Goal: Transaction & Acquisition: Book appointment/travel/reservation

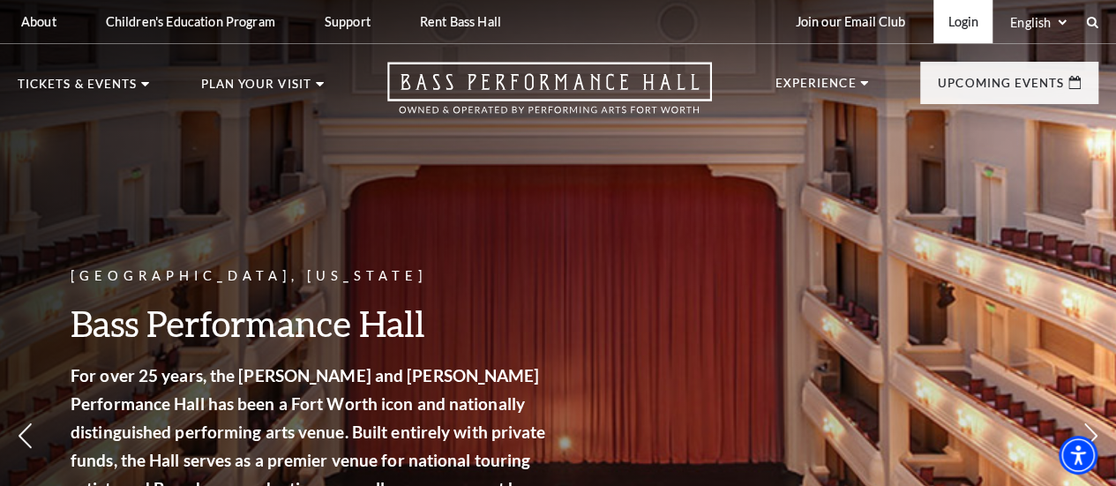
click at [948, 33] on link "Login" at bounding box center [962, 21] width 59 height 43
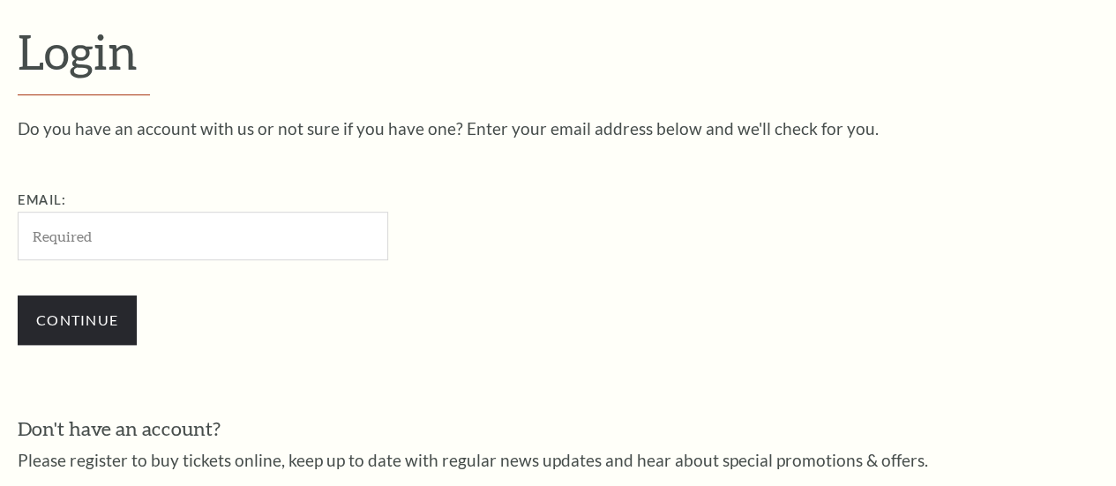
scroll to position [476, 0]
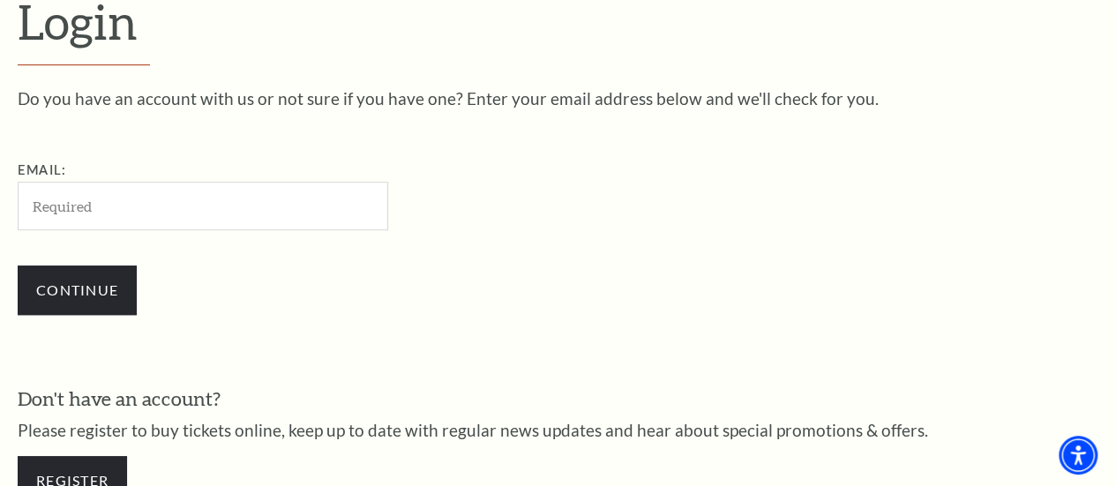
click at [325, 206] on input "Email:" at bounding box center [203, 206] width 370 height 49
type input "lskier@earthlink.net"
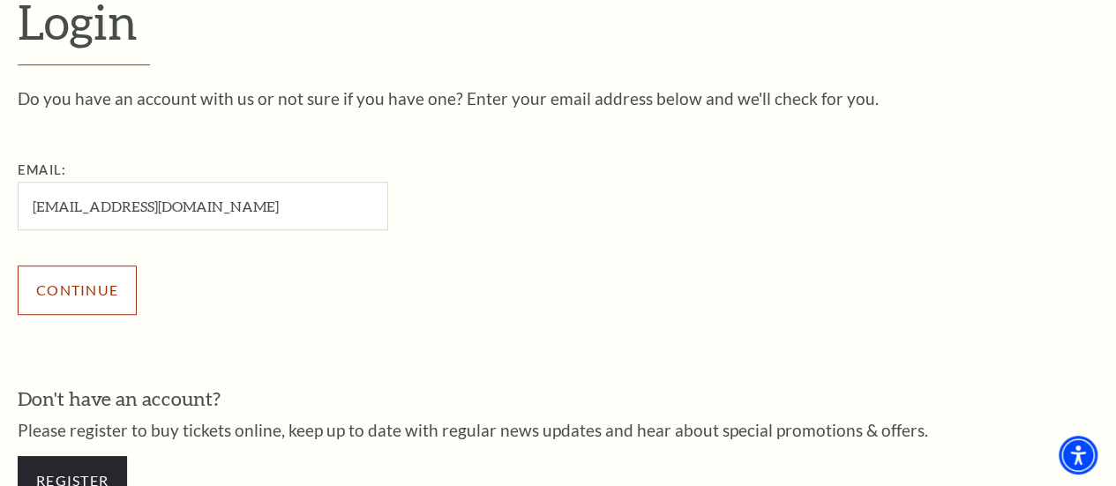
click at [66, 297] on input "Continue" at bounding box center [77, 289] width 119 height 49
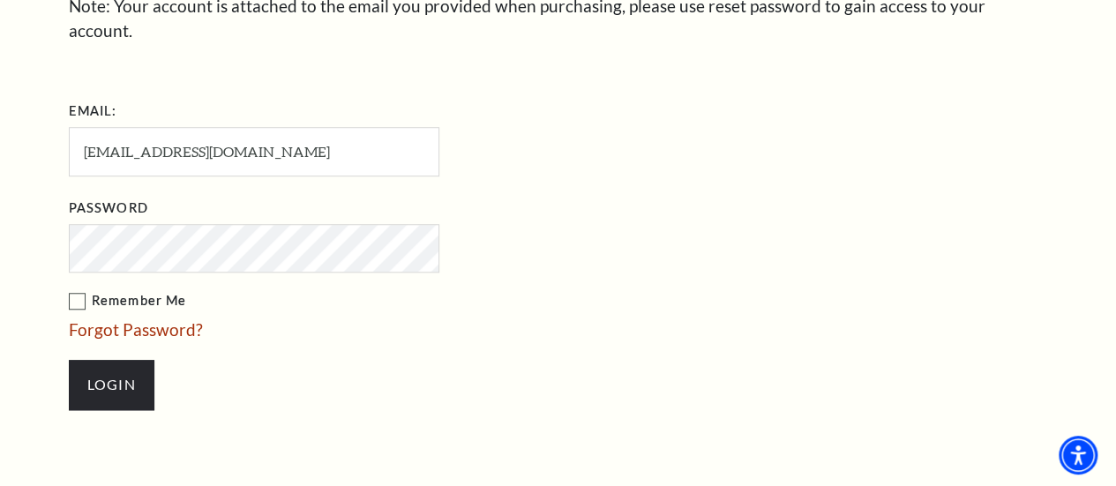
scroll to position [643, 0]
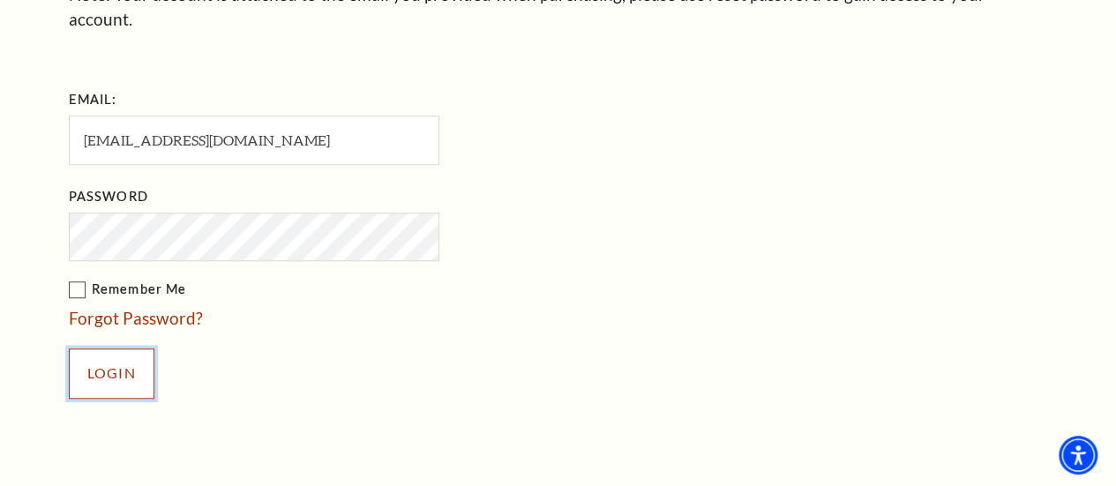
click at [97, 357] on input "Login" at bounding box center [112, 372] width 86 height 49
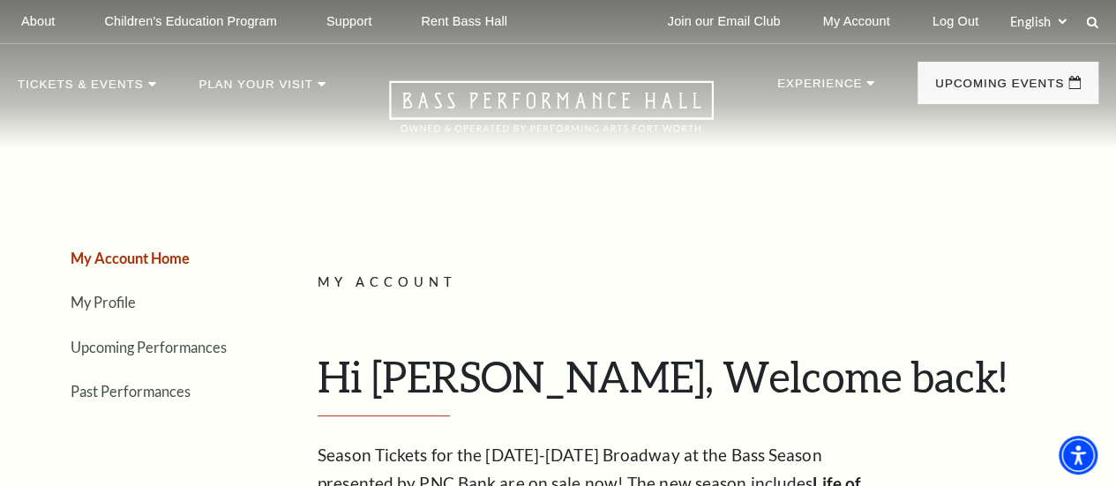
click at [97, 355] on link "Upcoming Performances" at bounding box center [149, 347] width 156 height 17
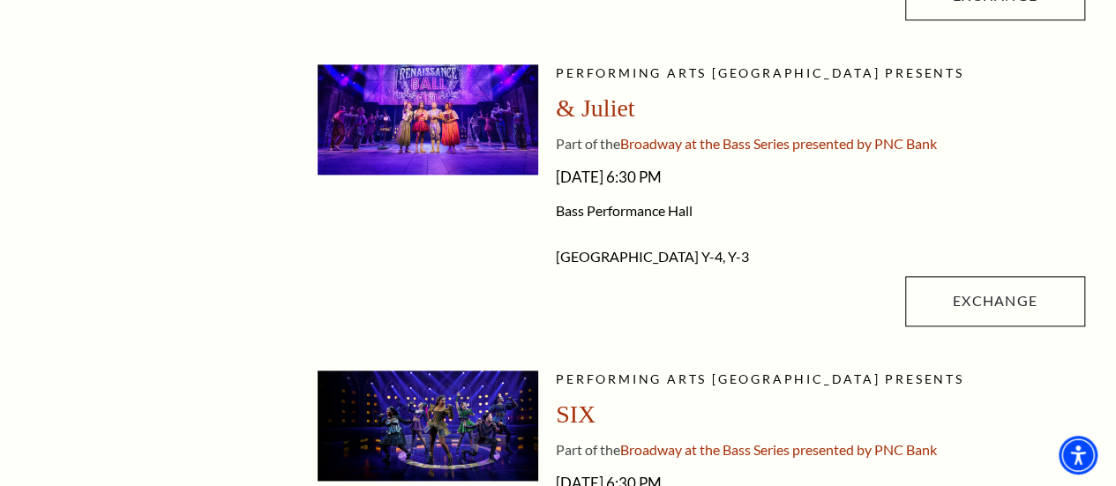
scroll to position [1047, 0]
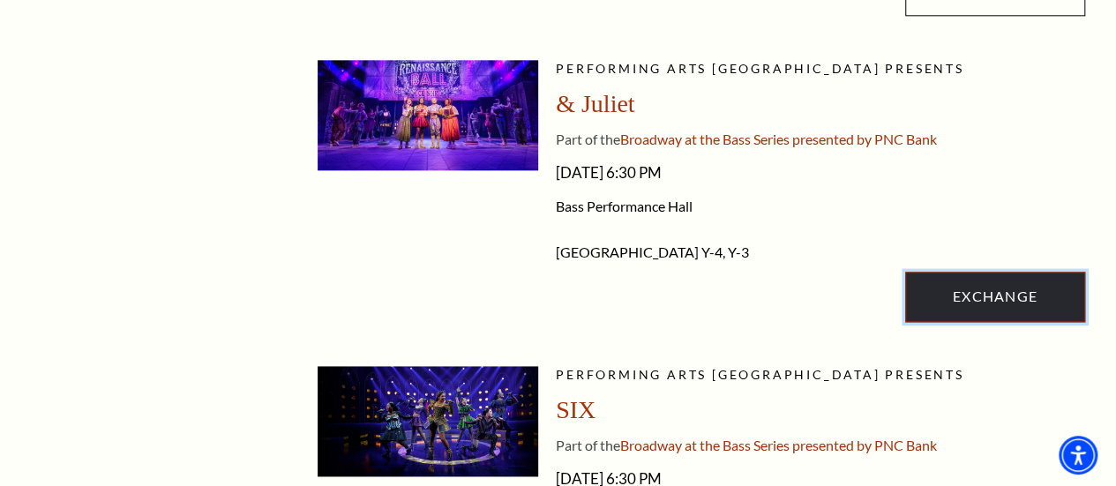
click at [997, 315] on link "Exchange" at bounding box center [995, 296] width 180 height 49
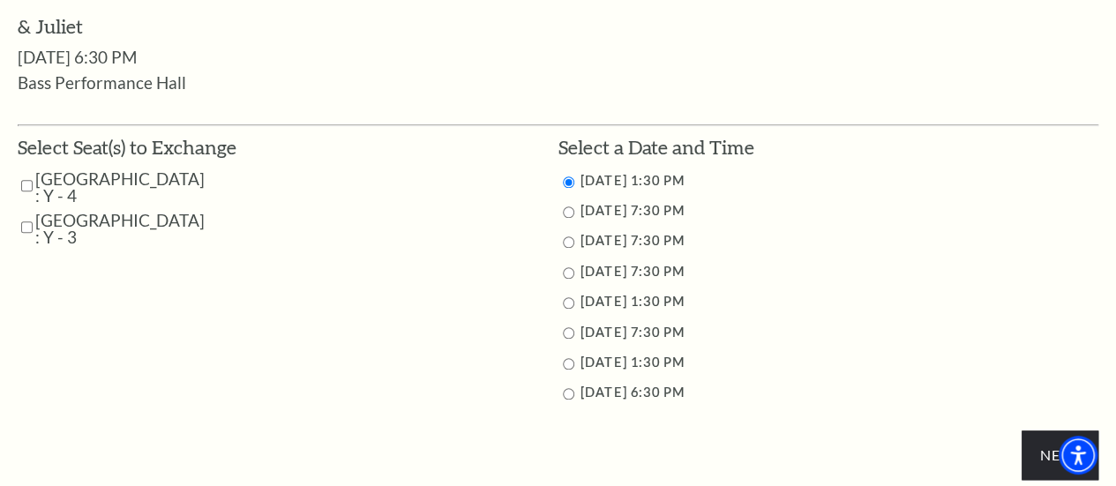
scroll to position [807, 0]
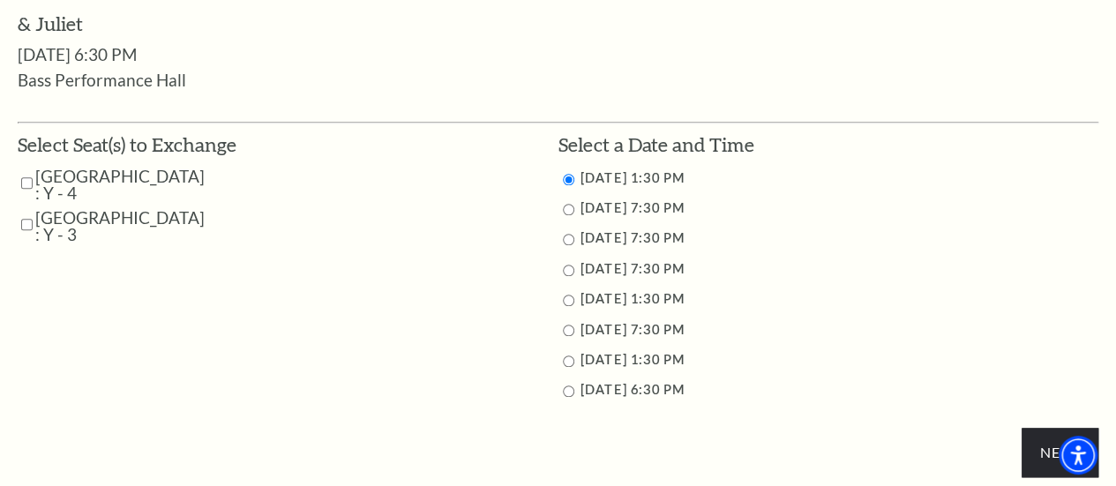
click at [566, 214] on input "11/12/2025 7:30 PM" at bounding box center [568, 209] width 11 height 11
radio input "true"
click at [23, 188] on input "Parterre Circle Center : Y - 4" at bounding box center [26, 183] width 11 height 31
checkbox input "true"
click at [26, 227] on input "Parterre Circle Center : Y - 3" at bounding box center [26, 224] width 11 height 31
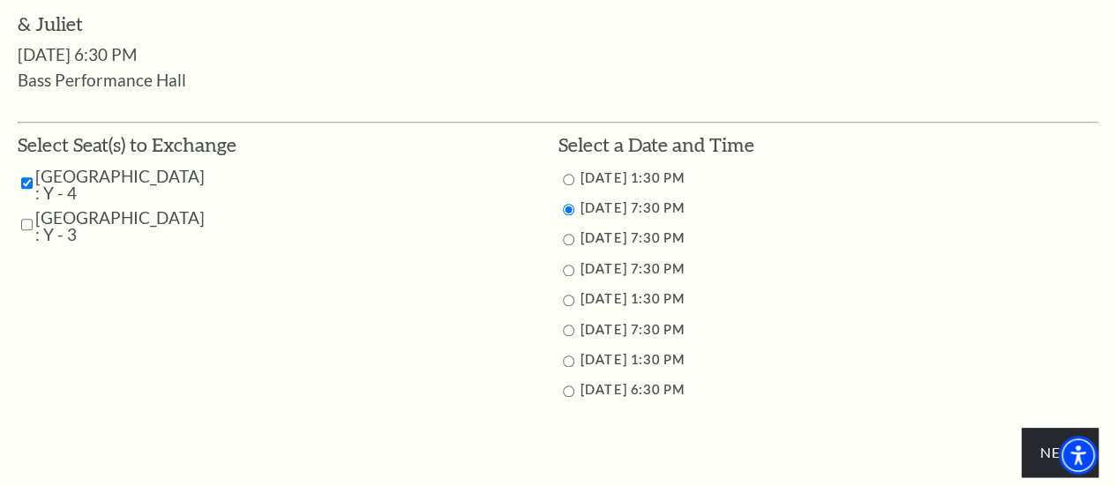
checkbox input "true"
click at [1056, 469] on input "Next" at bounding box center [1059, 452] width 77 height 49
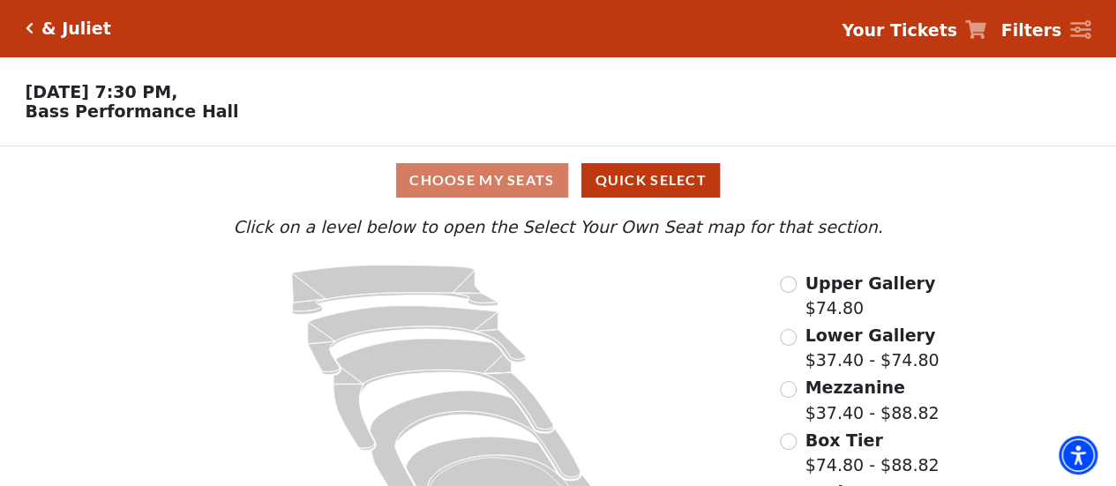
drag, startPoint x: 1115, startPoint y: 235, endPoint x: 1128, endPoint y: 296, distance: 62.3
click at [1115, 296] on html "Skip to main content Enable accessibility for low vision Open the accessibility…" at bounding box center [558, 243] width 1116 height 486
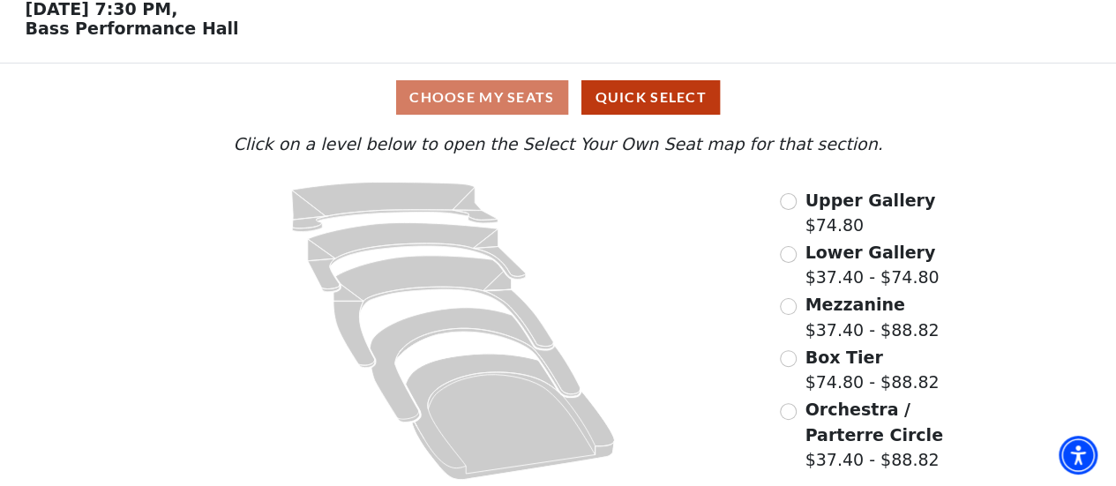
scroll to position [90, 0]
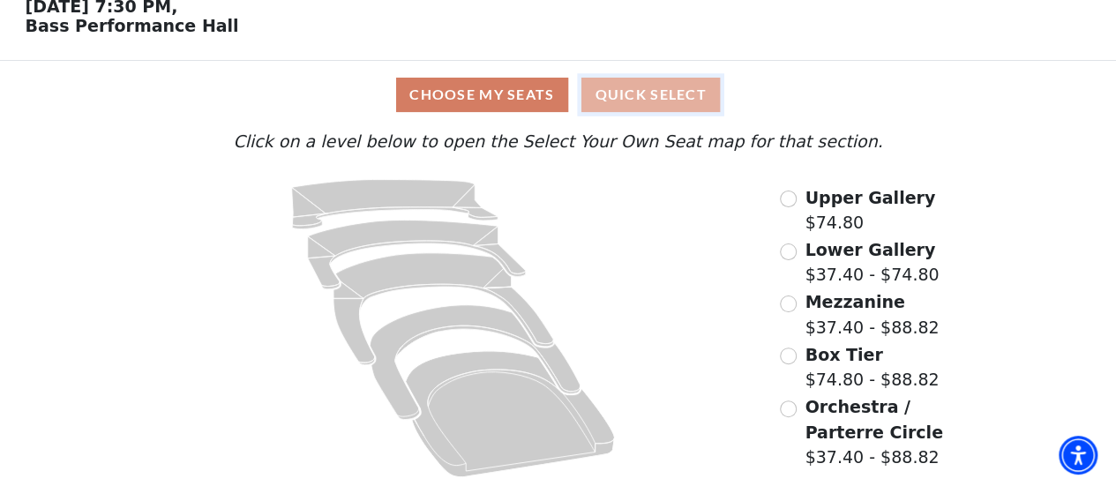
click at [671, 101] on button "Quick Select" at bounding box center [650, 95] width 138 height 34
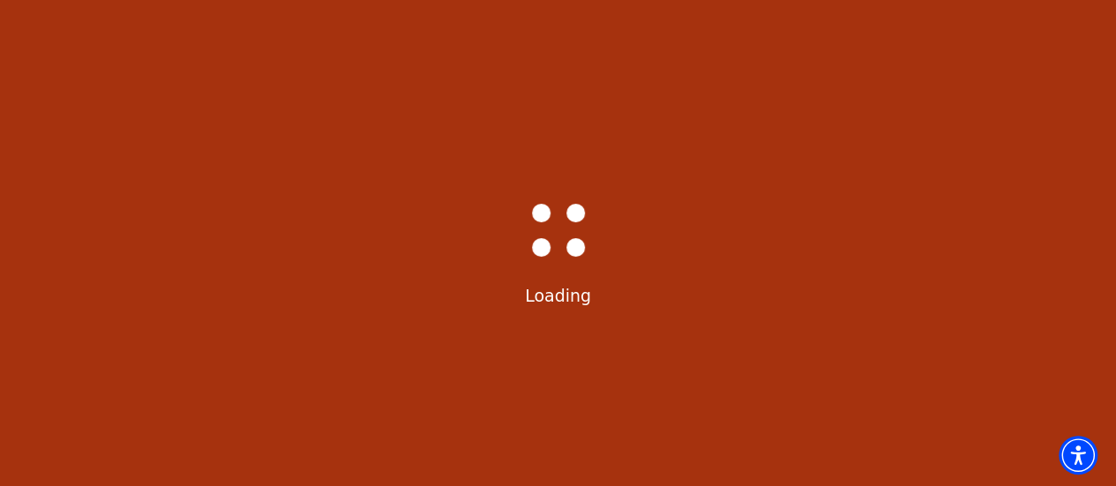
select select "6229"
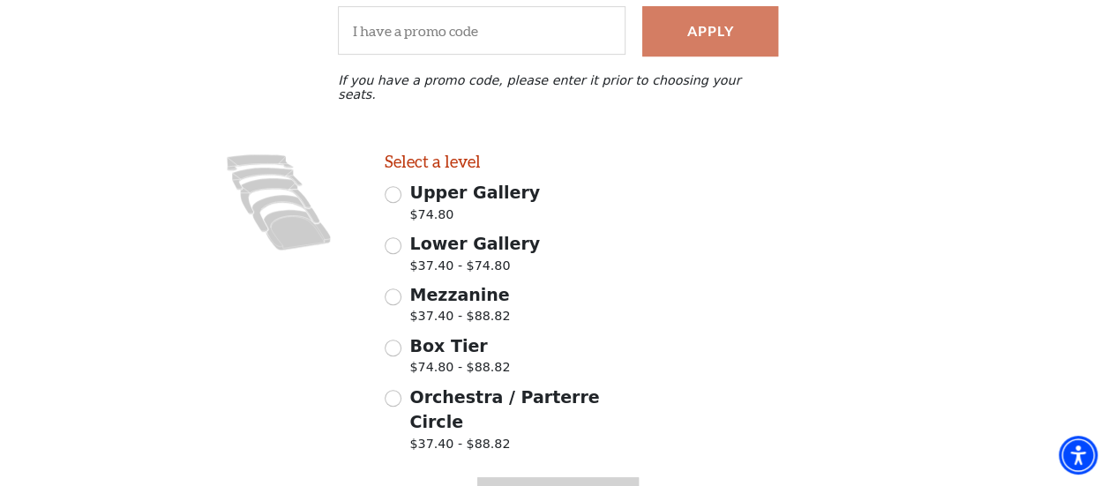
scroll to position [367, 0]
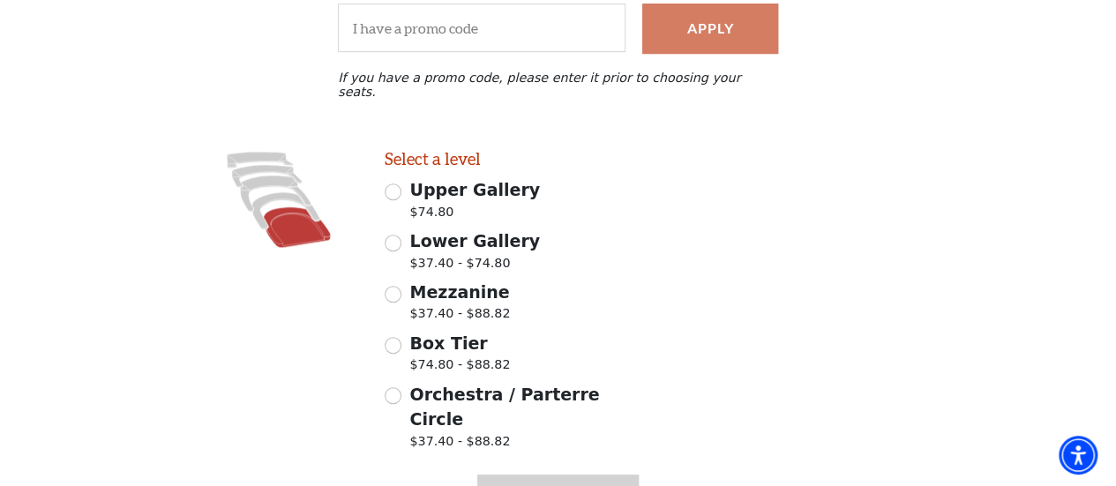
click at [291, 207] on icon at bounding box center [297, 227] width 67 height 41
radio input "true"
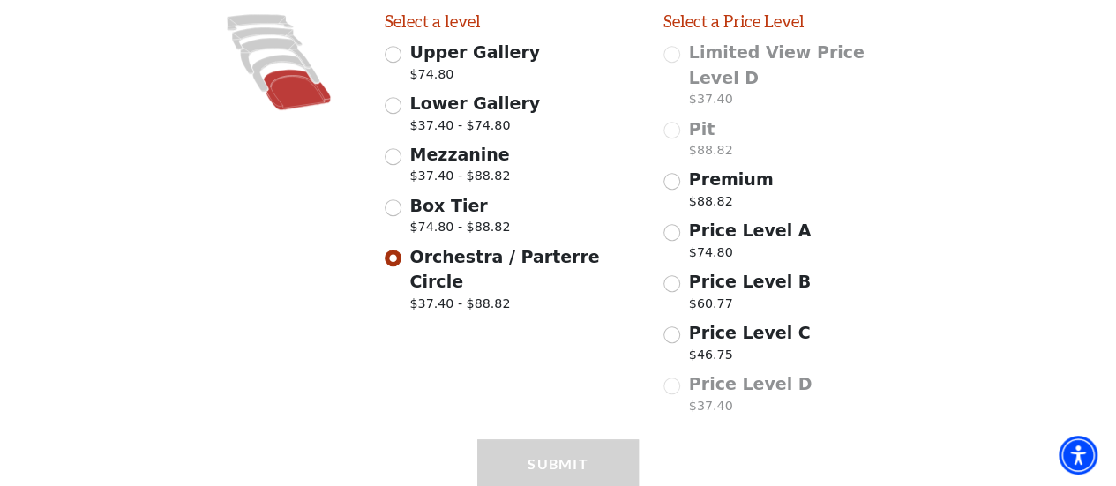
scroll to position [508, 0]
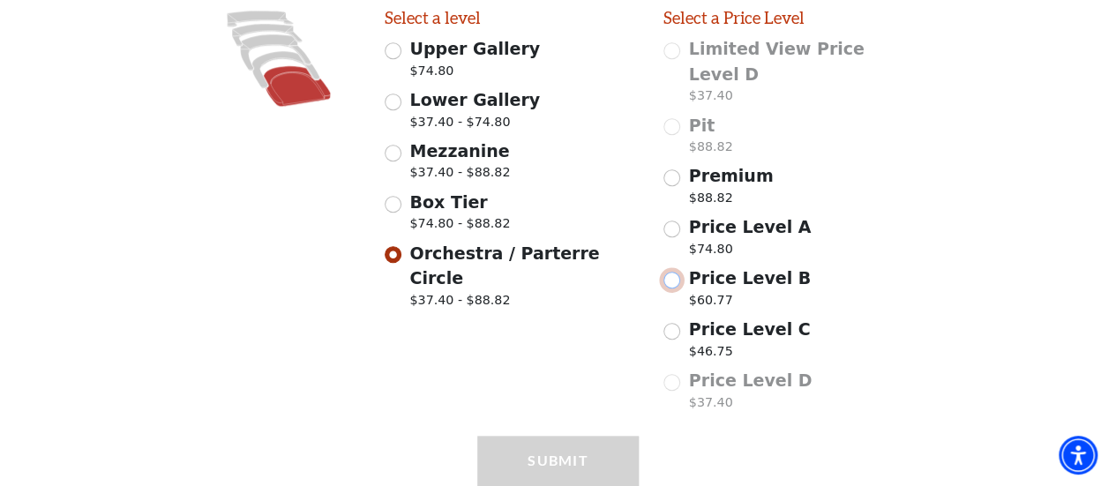
click at [675, 272] on input "Price Level B $60.77" at bounding box center [671, 280] width 17 height 17
radio input "true"
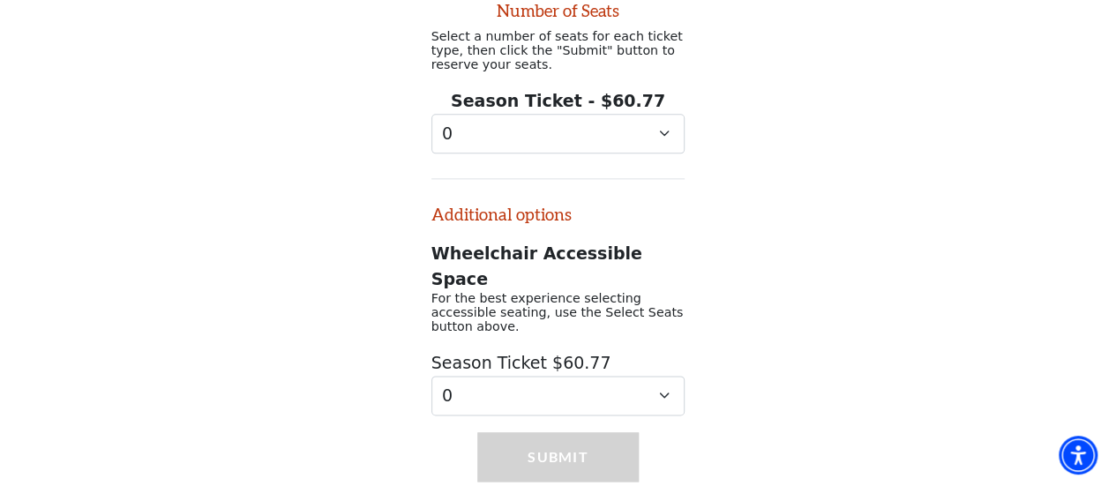
scroll to position [959, 0]
click at [660, 114] on select "0 1" at bounding box center [558, 134] width 254 height 40
select select "1"
click at [431, 114] on select "0 1" at bounding box center [558, 134] width 254 height 40
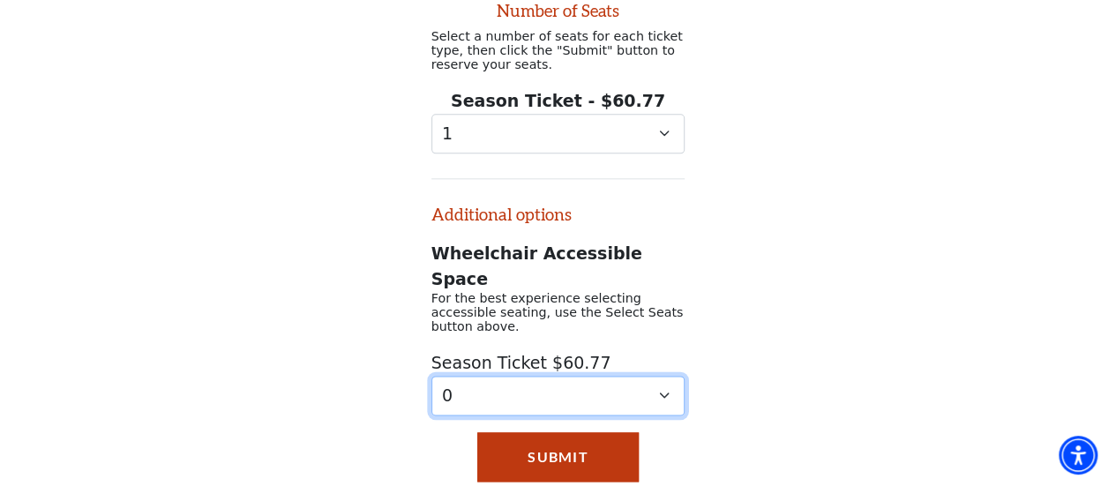
drag, startPoint x: 658, startPoint y: 326, endPoint x: 660, endPoint y: 335, distance: 9.0
click at [660, 376] on select "0 1 2" at bounding box center [558, 396] width 254 height 40
select select "1"
click at [431, 376] on select "0 1 2" at bounding box center [558, 396] width 254 height 40
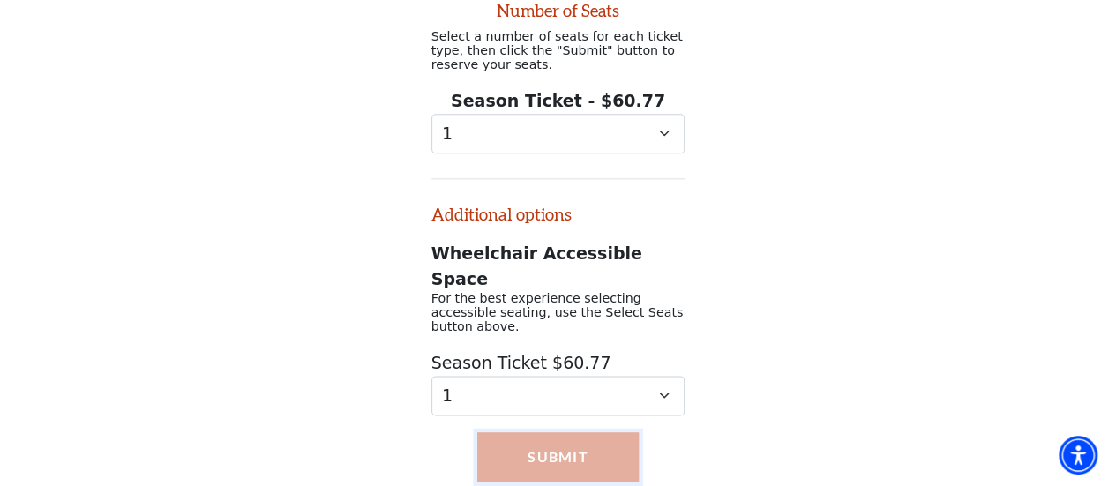
click at [585, 432] on button "Submit" at bounding box center [557, 456] width 160 height 49
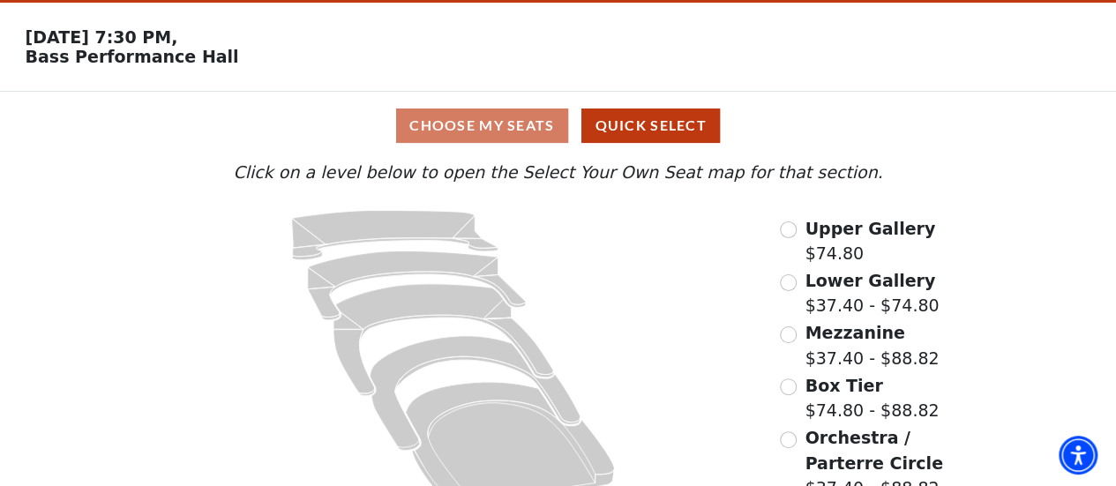
scroll to position [90, 0]
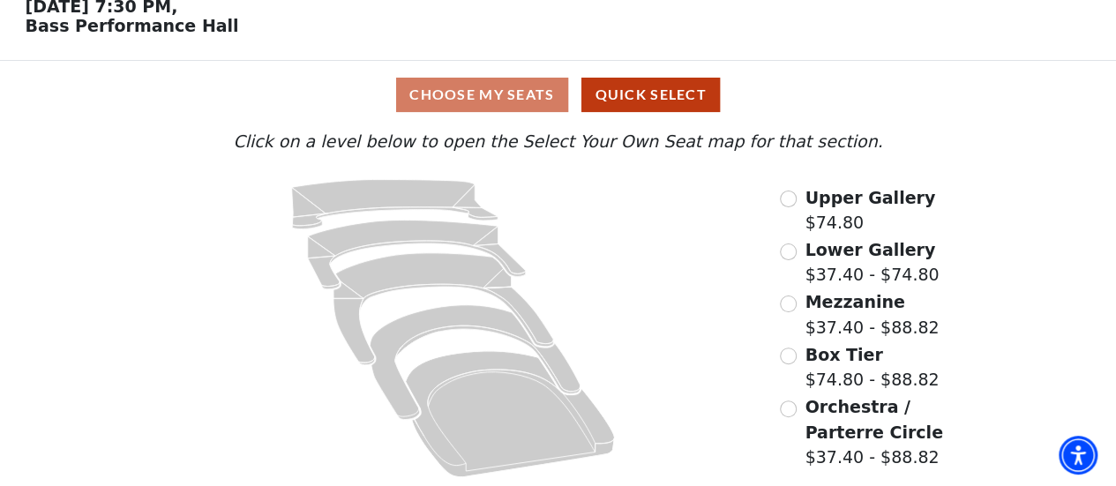
click at [441, 94] on div "Choose My Seats Quick Select" at bounding box center [557, 95] width 837 height 34
click at [503, 100] on div "Choose My Seats Quick Select" at bounding box center [557, 95] width 837 height 34
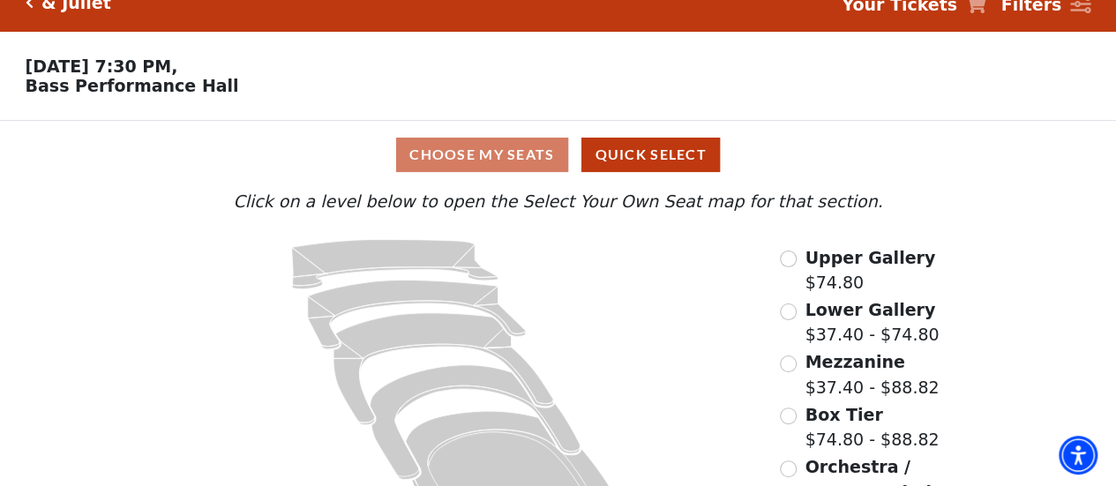
scroll to position [0, 0]
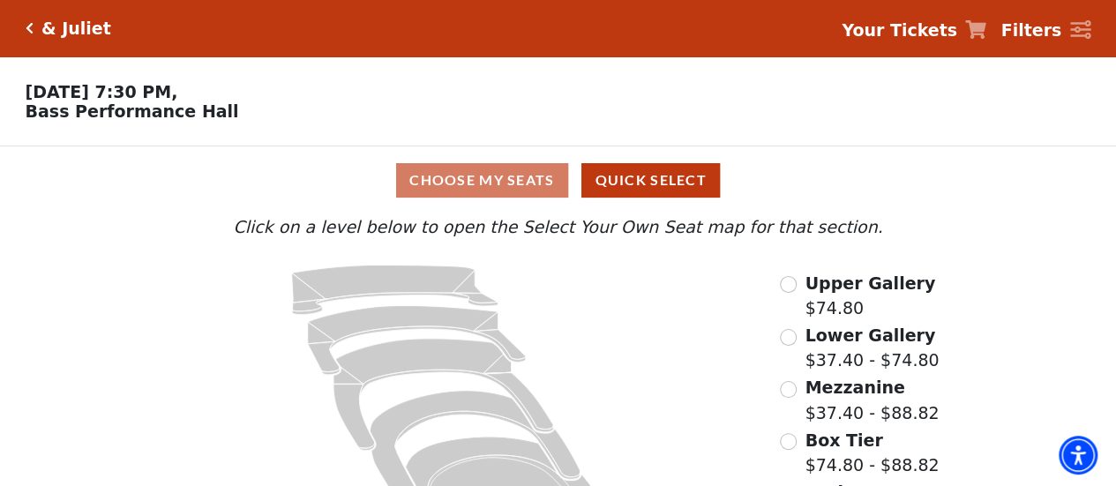
click at [23, 26] on div "& Juliet Your Tickets Filters" at bounding box center [558, 28] width 1116 height 56
click at [28, 26] on icon "Click here to go back to filters" at bounding box center [30, 28] width 8 height 12
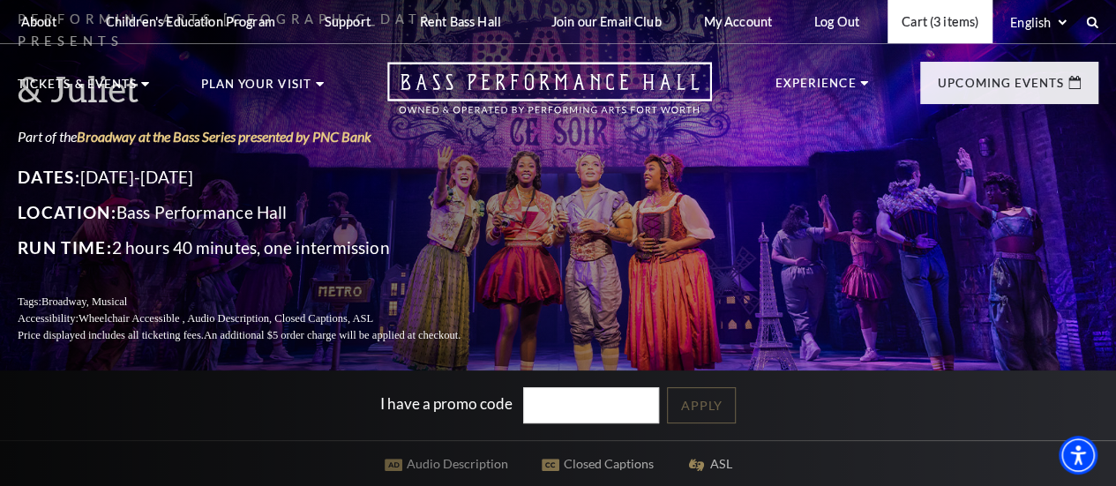
click at [954, 17] on link "Cart (3 items)" at bounding box center [939, 21] width 105 height 43
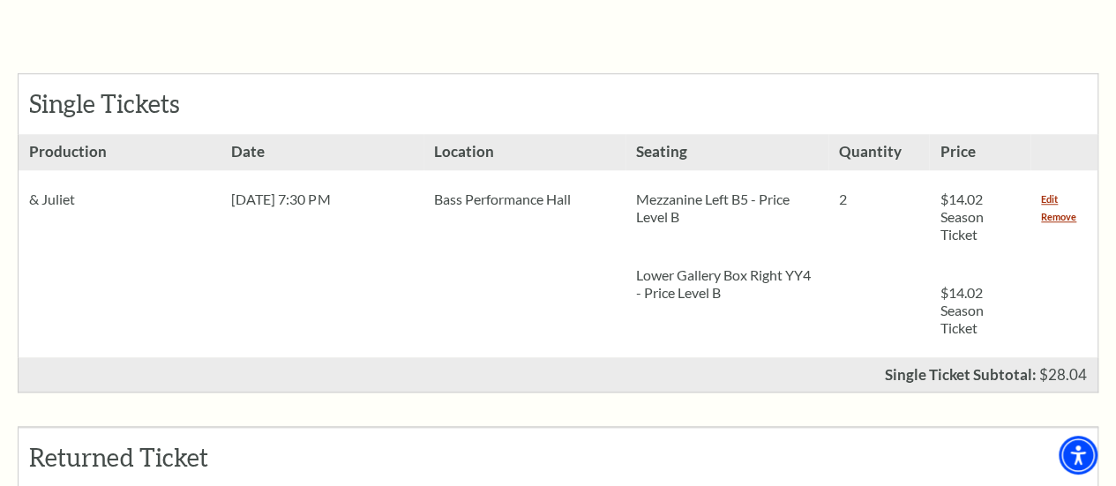
scroll to position [721, 0]
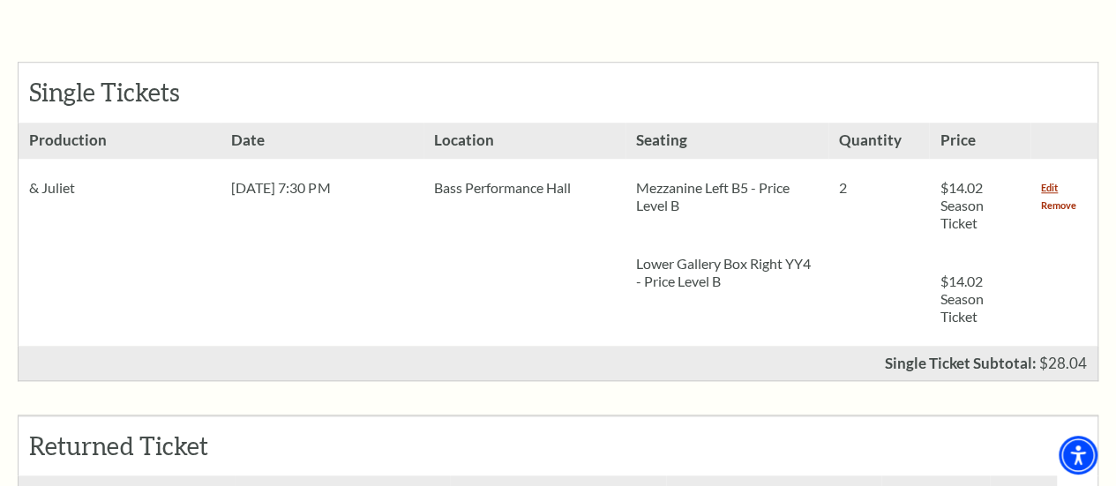
click at [1049, 197] on link "Remove" at bounding box center [1058, 206] width 35 height 18
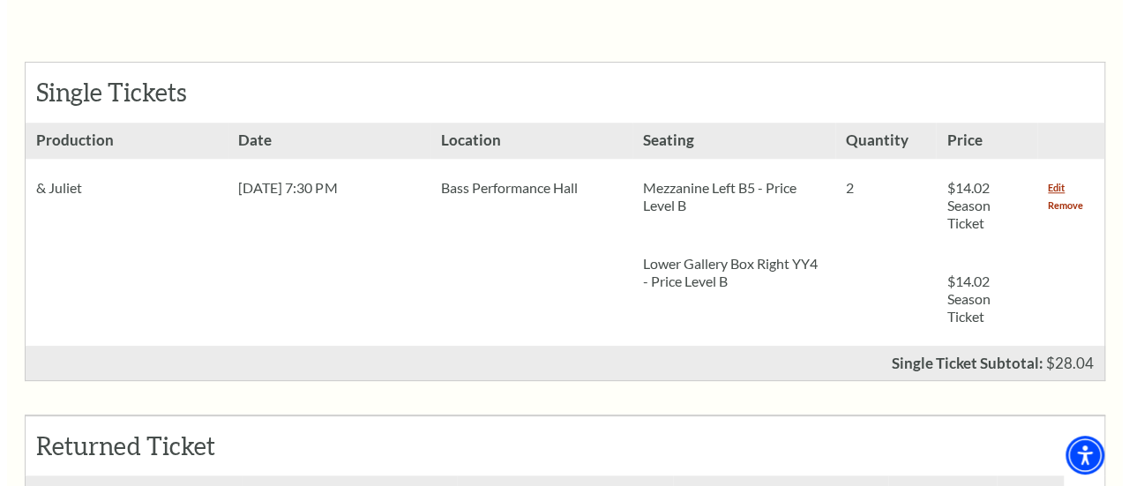
scroll to position [145, 0]
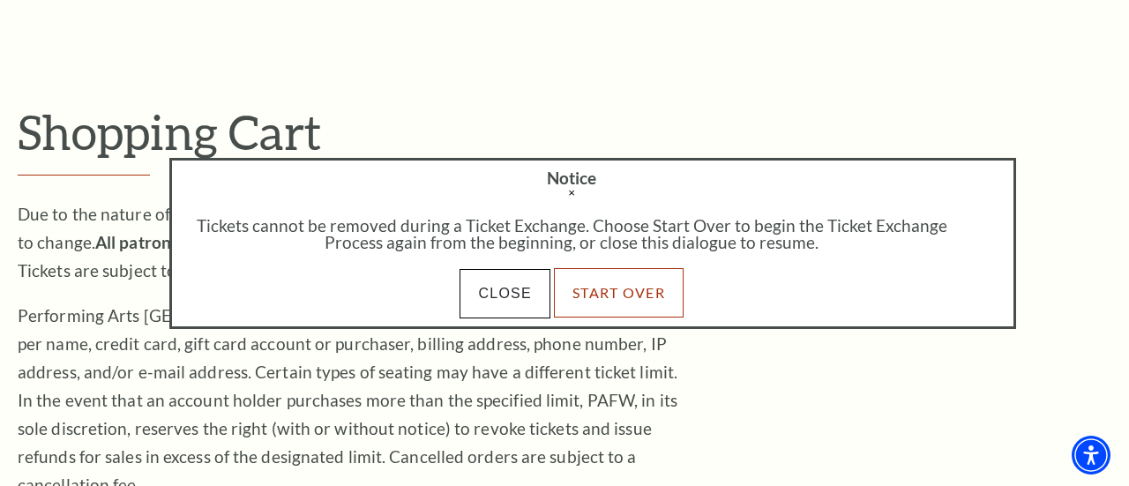
click at [650, 288] on link "Start Over" at bounding box center [619, 292] width 130 height 49
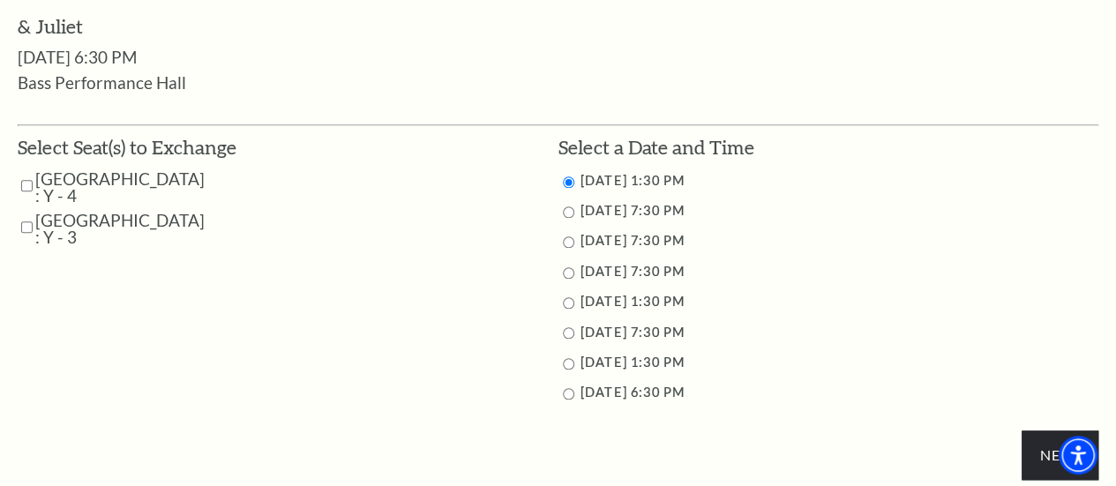
scroll to position [810, 0]
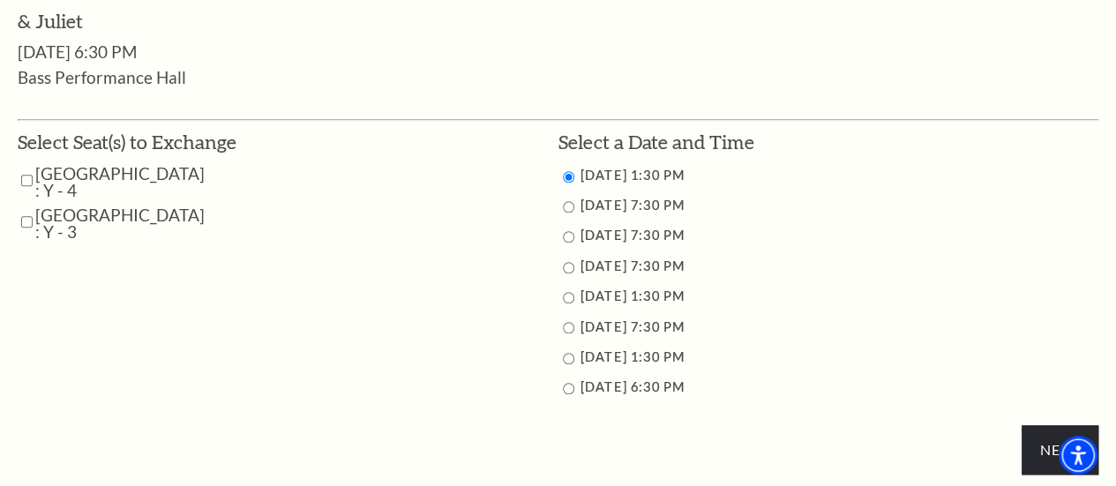
click at [23, 178] on input "Parterre Circle Center : Y - 4" at bounding box center [26, 180] width 11 height 31
checkbox input "true"
click at [25, 225] on input "Parterre Circle Center : Y - 3" at bounding box center [26, 221] width 11 height 31
checkbox input "true"
click at [561, 243] on li "11/13/2025 7:30 PM" at bounding box center [828, 236] width 541 height 22
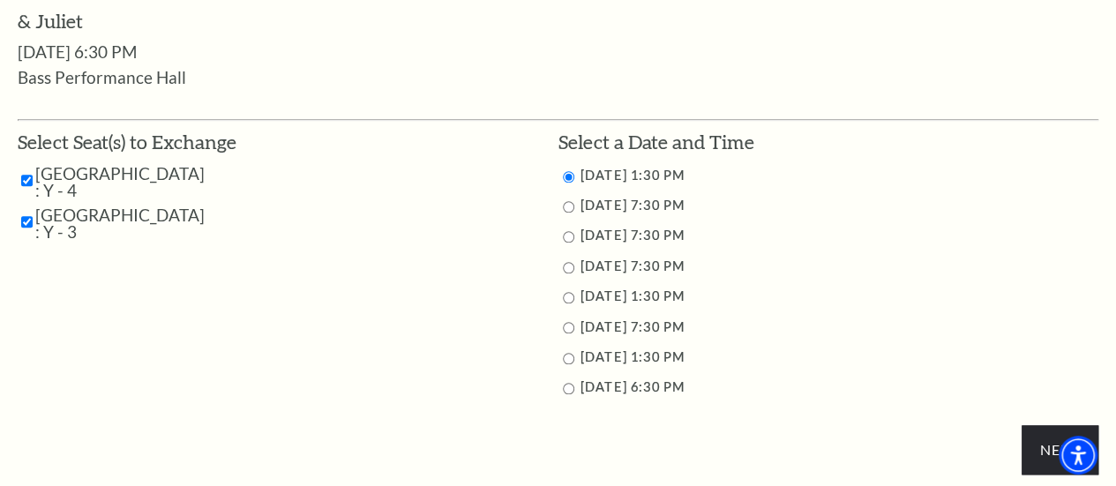
click at [565, 243] on input "11/13/2025 7:30 PM" at bounding box center [568, 236] width 11 height 11
radio input "true"
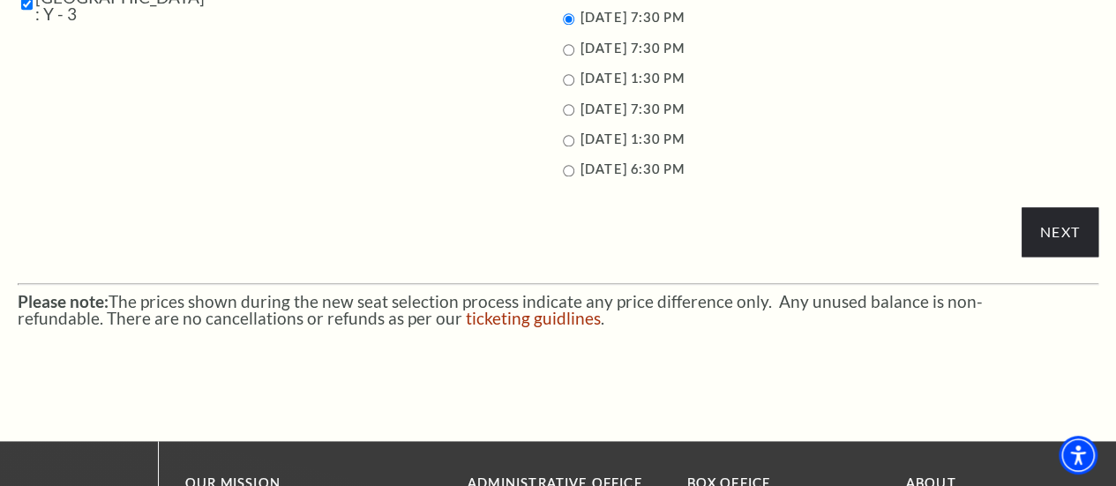
scroll to position [1030, 0]
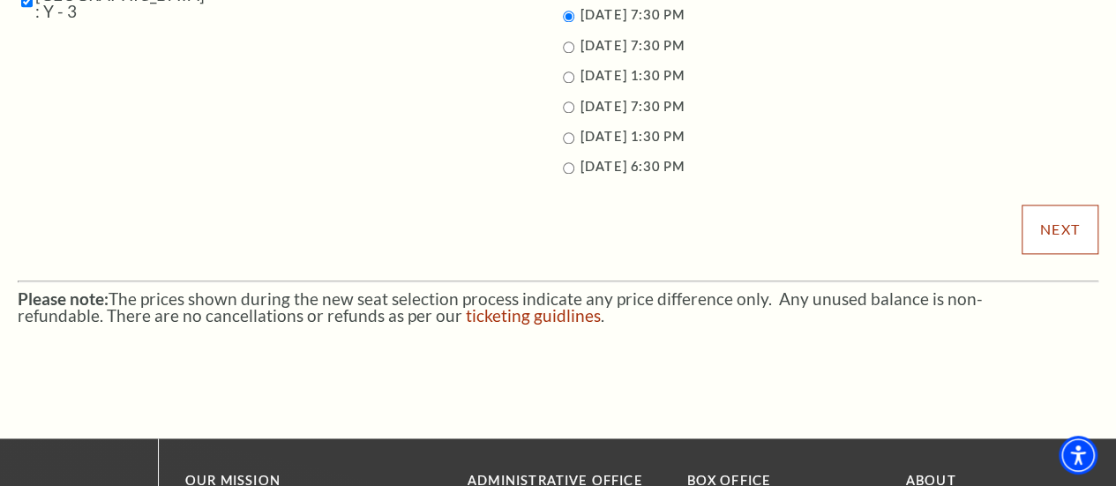
click at [1077, 242] on input "Next" at bounding box center [1059, 229] width 77 height 49
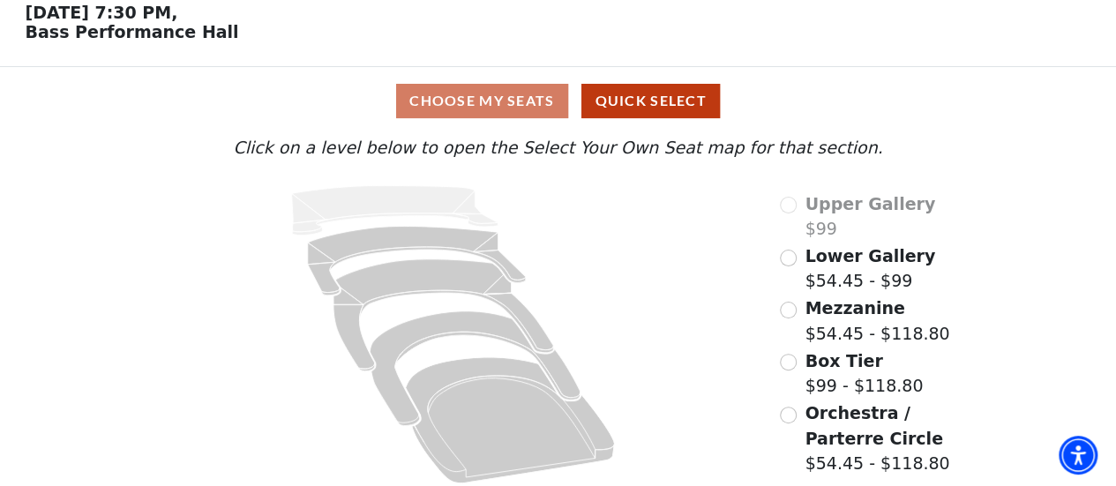
scroll to position [90, 0]
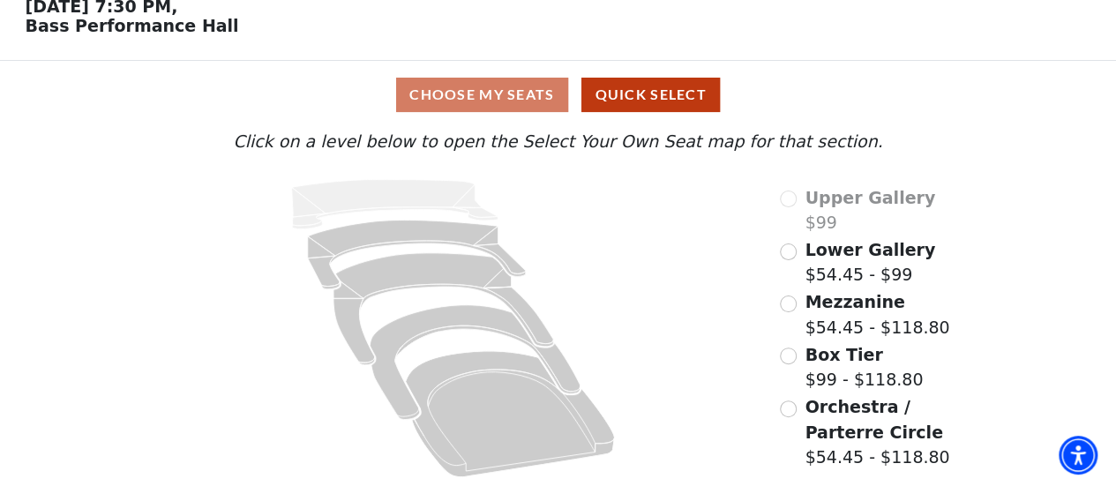
click at [525, 107] on div "Choose My Seats Quick Select" at bounding box center [557, 95] width 837 height 34
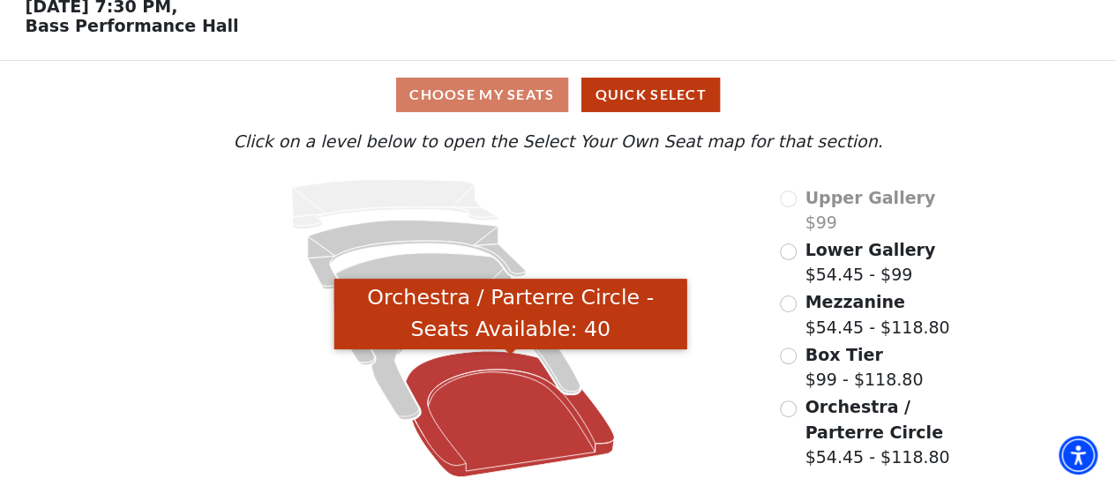
click at [508, 405] on icon "Orchestra / Parterre Circle - Seats Available: 40" at bounding box center [510, 414] width 209 height 126
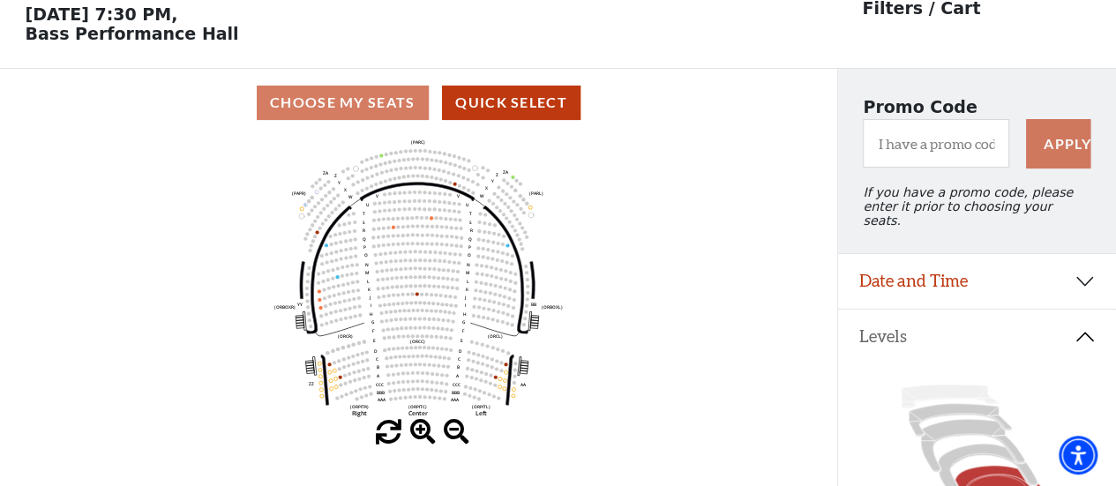
scroll to position [81, 0]
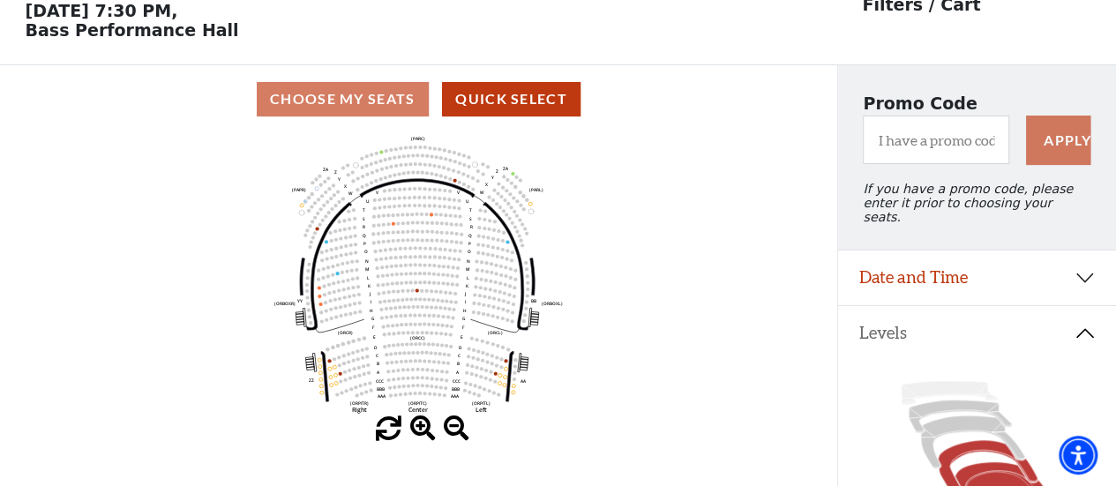
click at [968, 440] on icon at bounding box center [987, 467] width 100 height 54
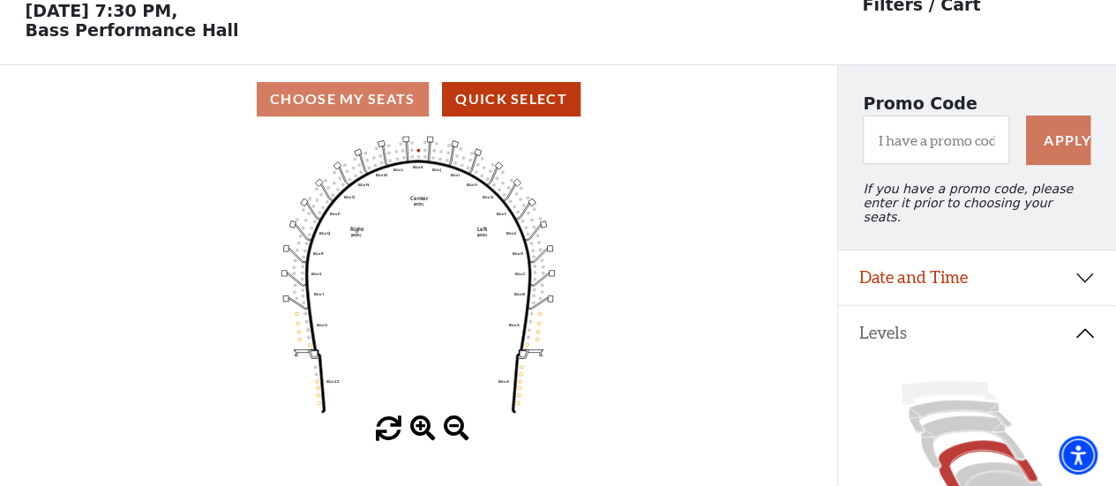
scroll to position [0, 0]
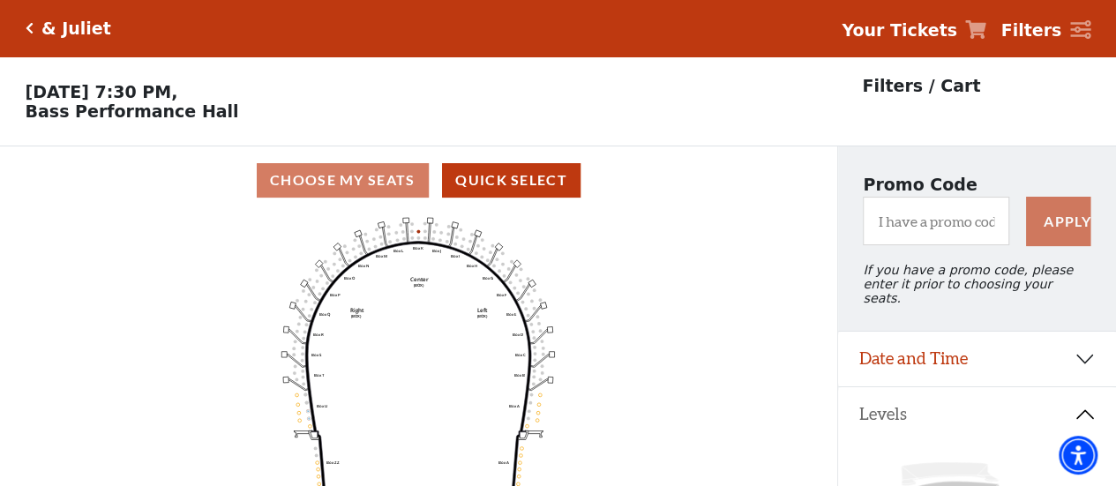
click at [31, 24] on icon "Click here to go back to filters" at bounding box center [30, 28] width 8 height 12
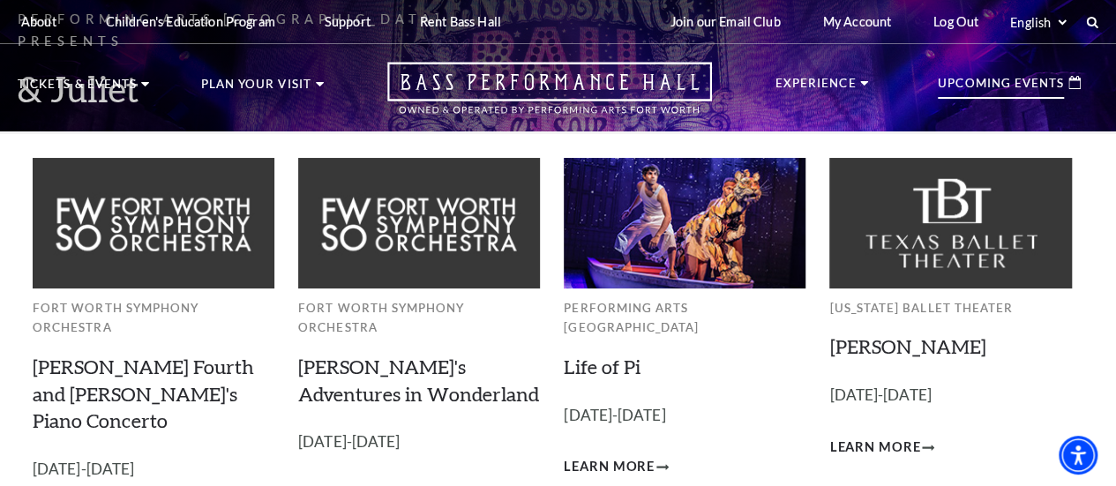
click at [953, 85] on p "Upcoming Events" at bounding box center [1000, 88] width 126 height 21
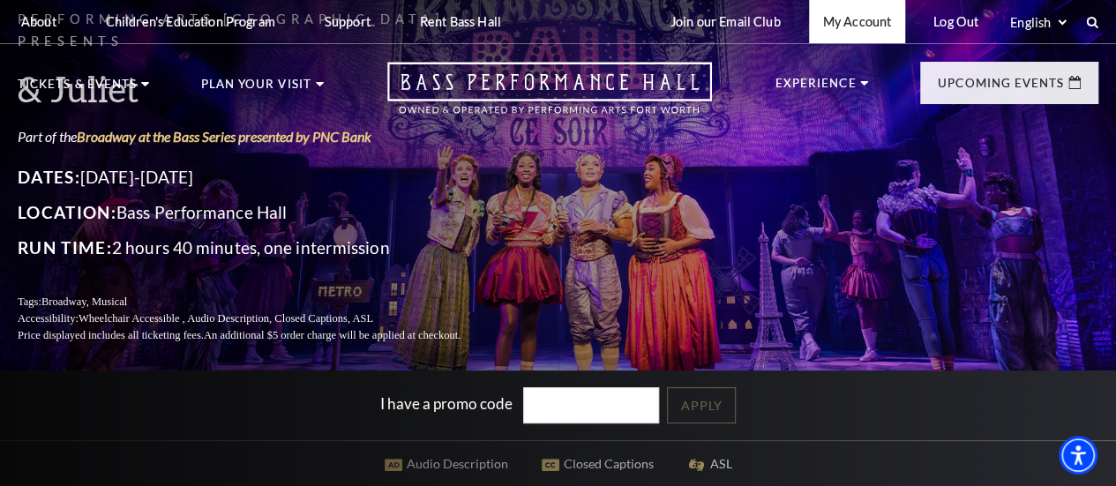
click at [855, 26] on link "My Account" at bounding box center [857, 21] width 96 height 43
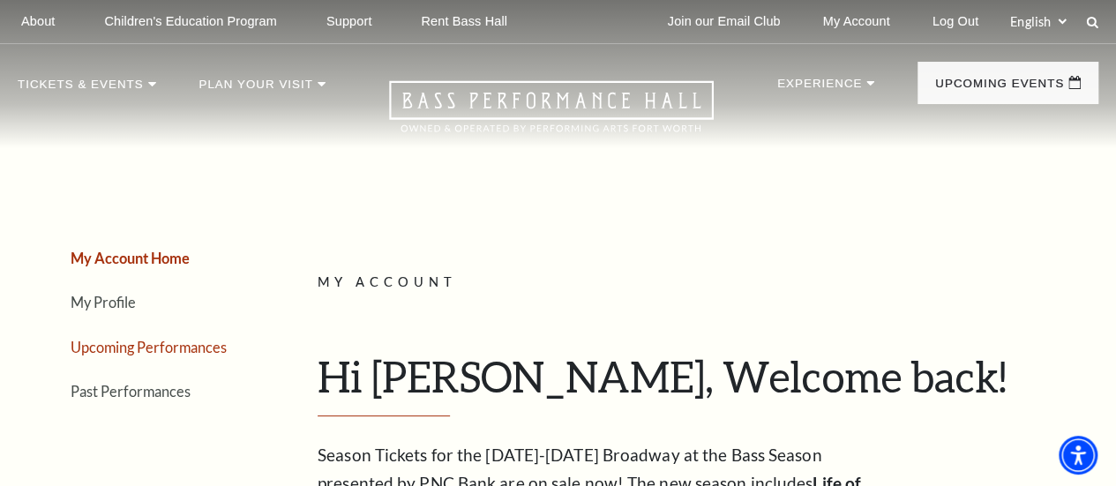
click at [199, 352] on link "Upcoming Performances" at bounding box center [149, 347] width 156 height 17
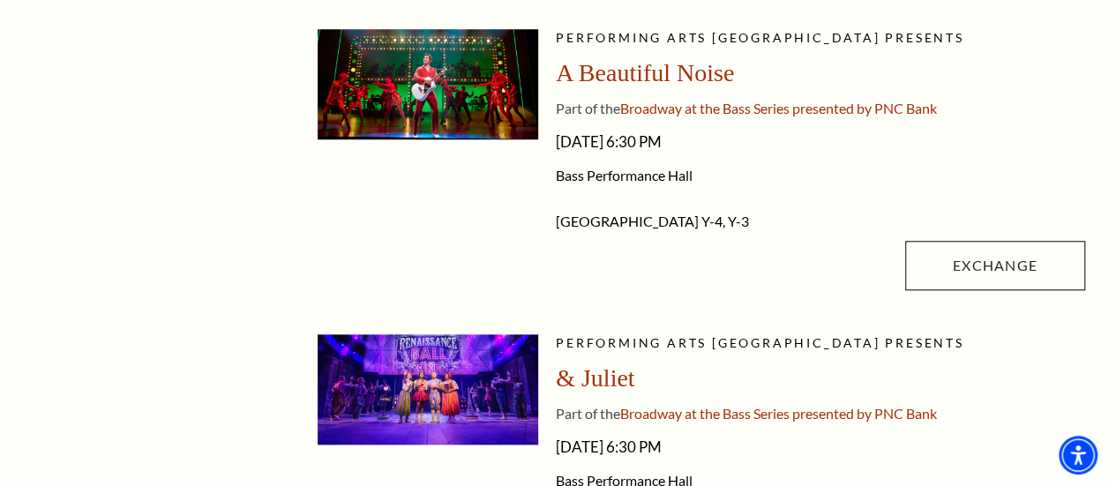
scroll to position [522, 0]
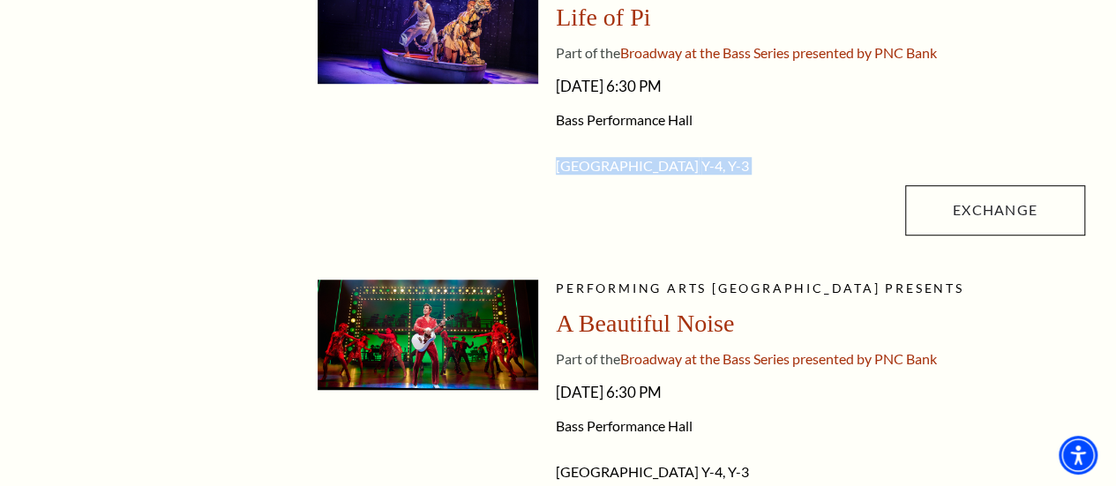
drag, startPoint x: 1110, startPoint y: 114, endPoint x: 1111, endPoint y: 209, distance: 95.2
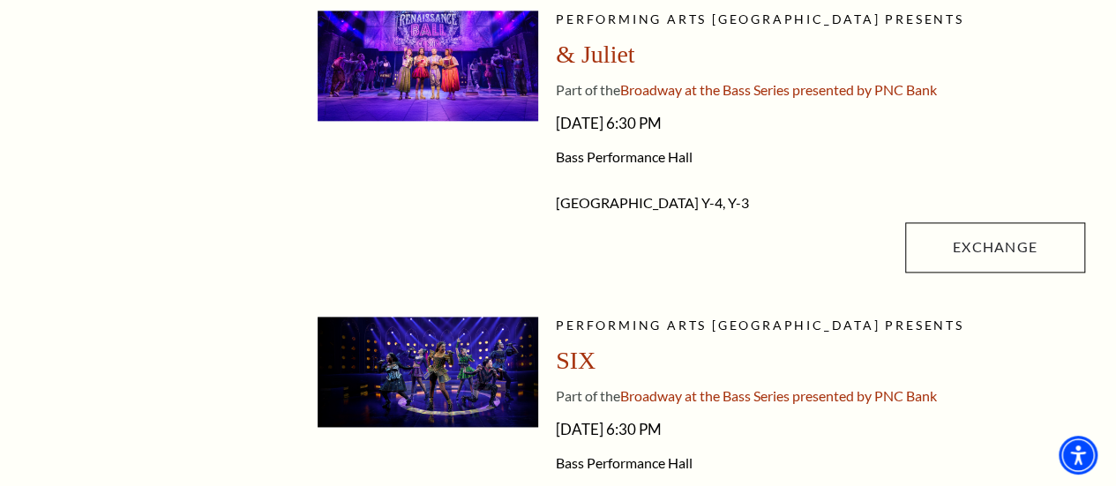
scroll to position [1101, 0]
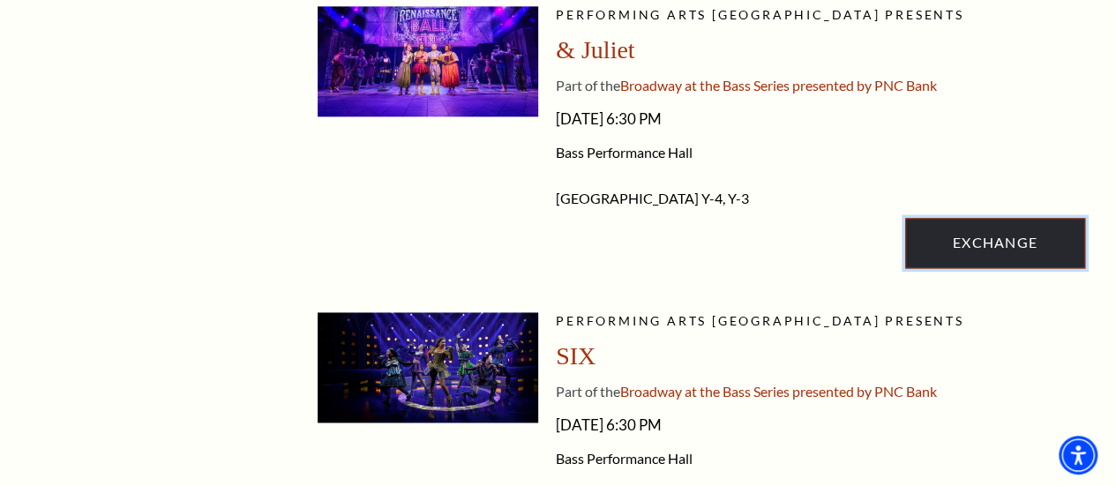
click at [979, 240] on link "Exchange" at bounding box center [995, 242] width 180 height 49
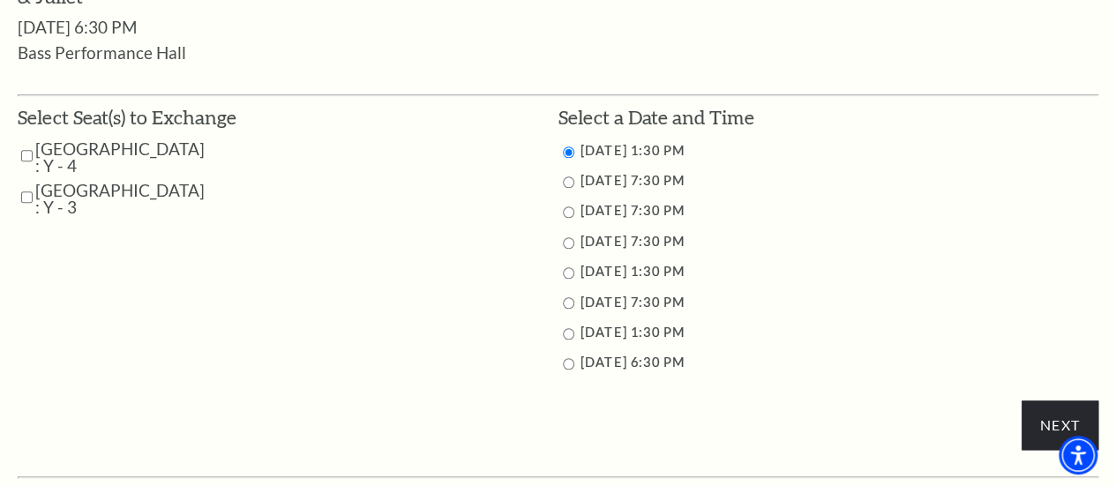
scroll to position [840, 0]
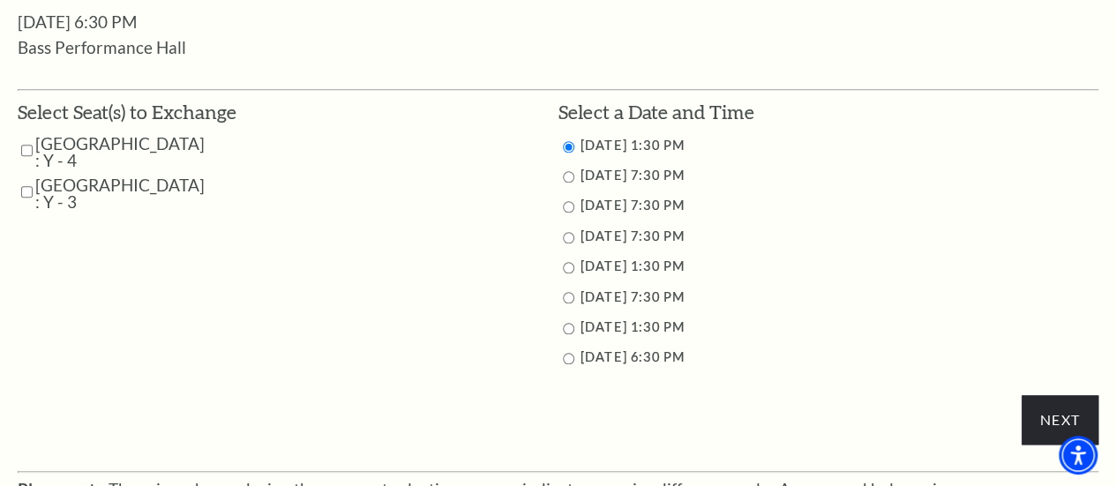
click at [571, 183] on input "11/12/2025 7:30 PM" at bounding box center [568, 176] width 11 height 11
radio input "true"
click at [1055, 425] on input "Next" at bounding box center [1059, 419] width 77 height 49
click at [26, 150] on input "Parterre Circle Center : Y - 4" at bounding box center [26, 150] width 11 height 31
checkbox input "true"
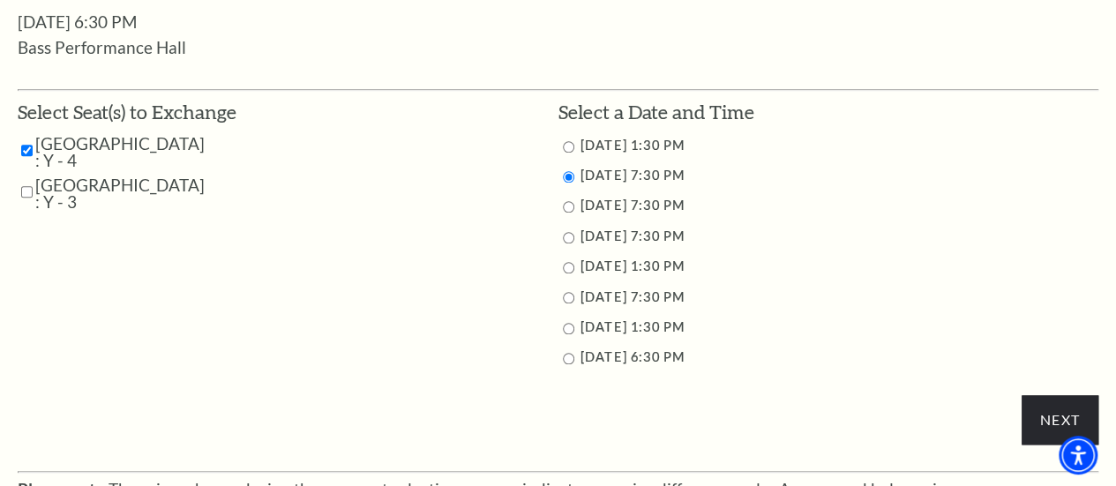
click at [26, 198] on input "Parterre Circle Center : Y - 3" at bounding box center [26, 191] width 11 height 31
checkbox input "true"
click at [1041, 424] on input "Next" at bounding box center [1059, 419] width 77 height 49
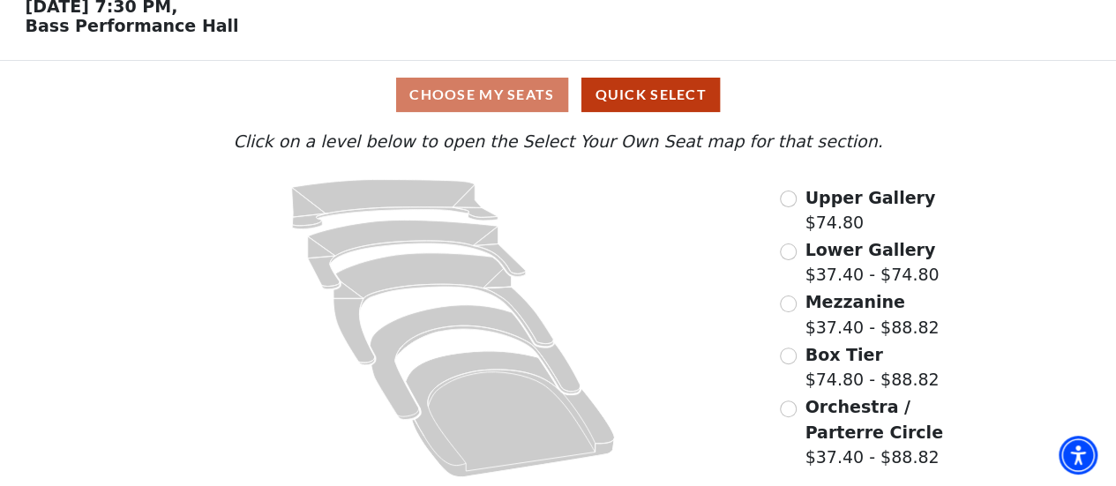
scroll to position [90, 0]
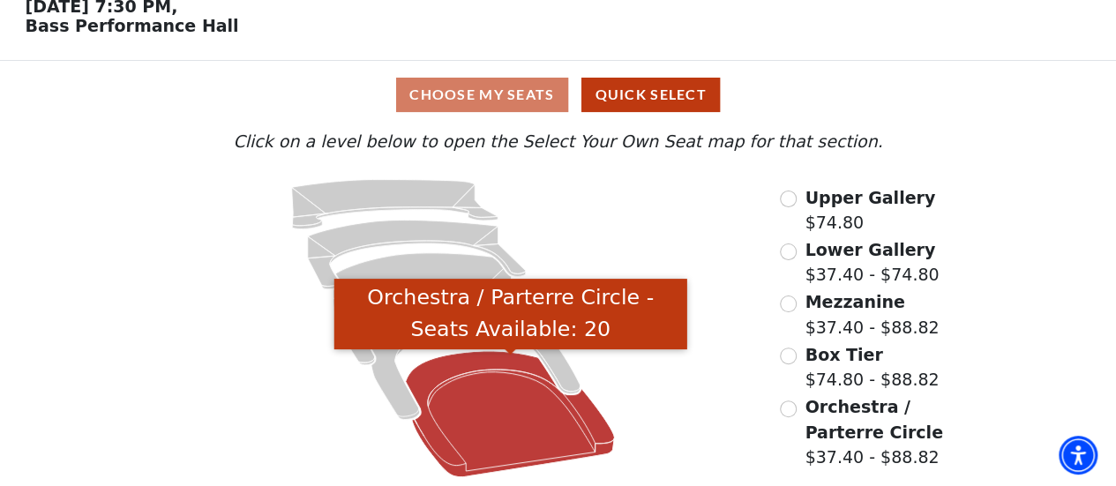
click at [534, 422] on icon "Orchestra / Parterre Circle - Seats Available: 20" at bounding box center [510, 414] width 209 height 126
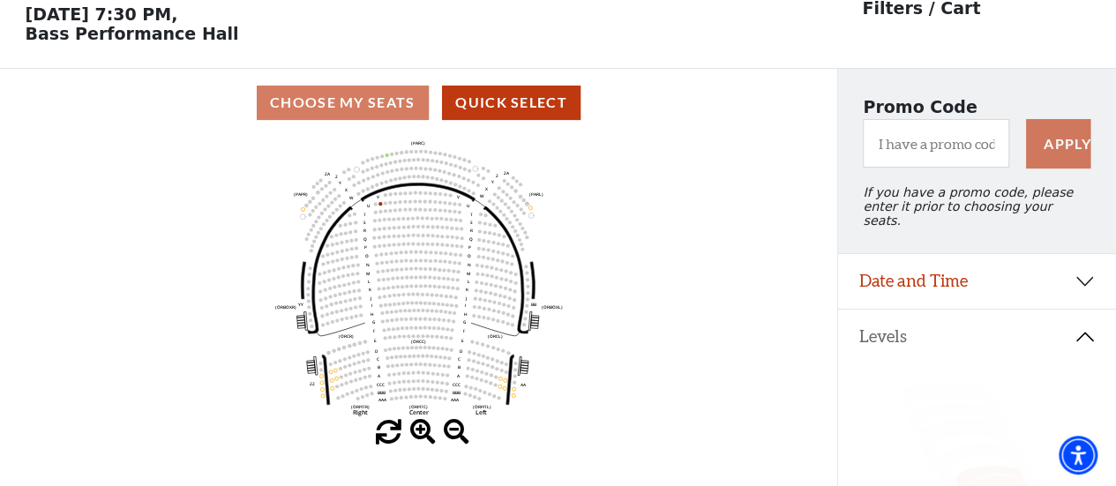
scroll to position [81, 0]
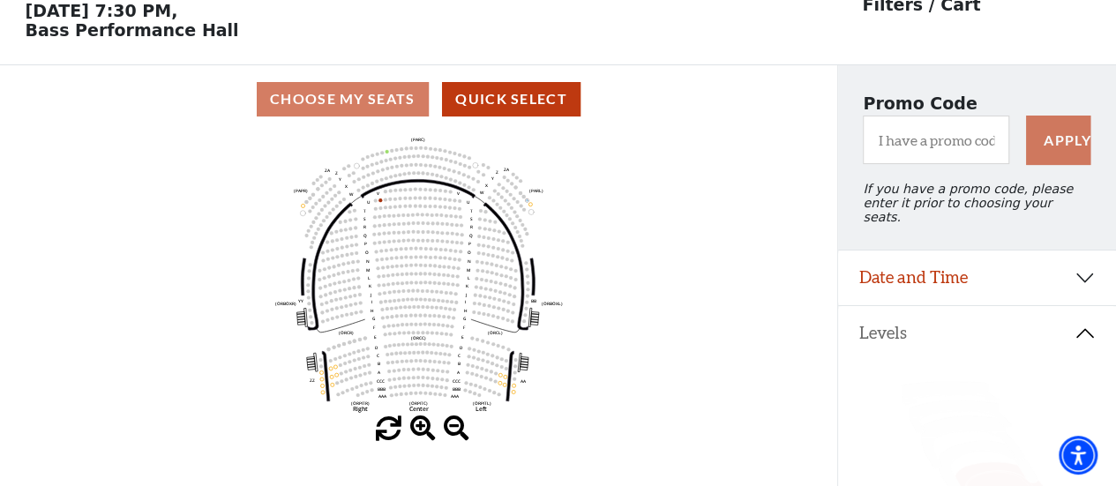
click at [424, 427] on span at bounding box center [423, 429] width 26 height 26
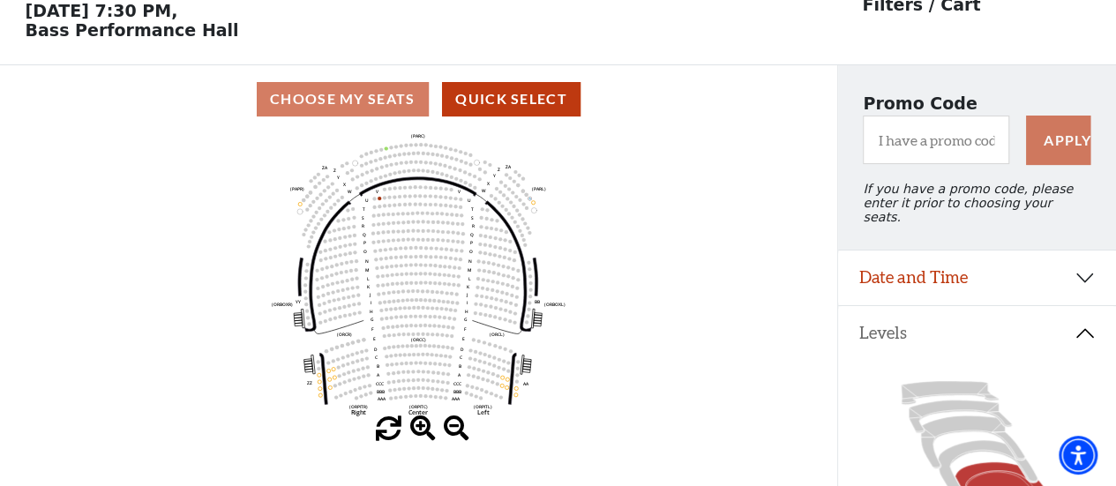
click at [424, 427] on span at bounding box center [423, 429] width 26 height 26
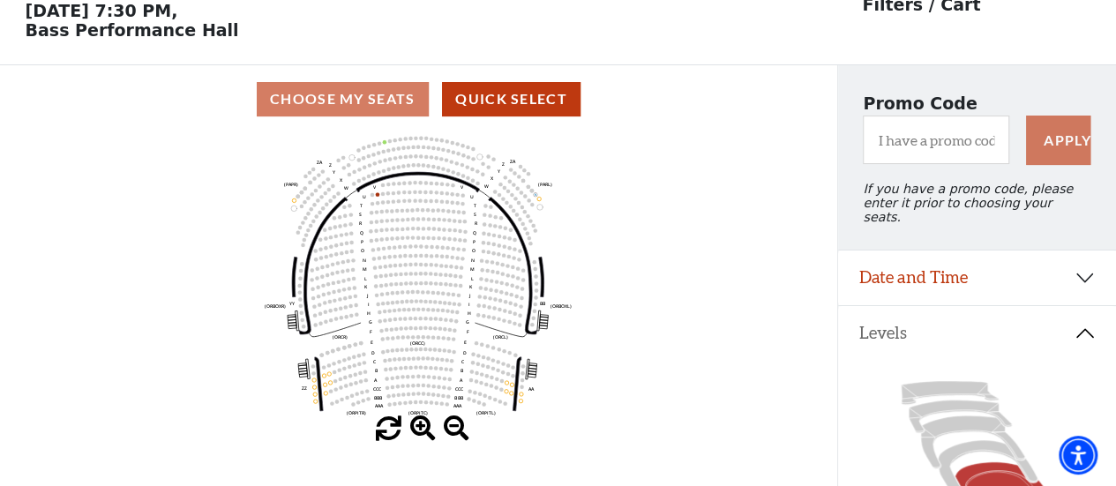
click at [424, 427] on span at bounding box center [423, 429] width 26 height 26
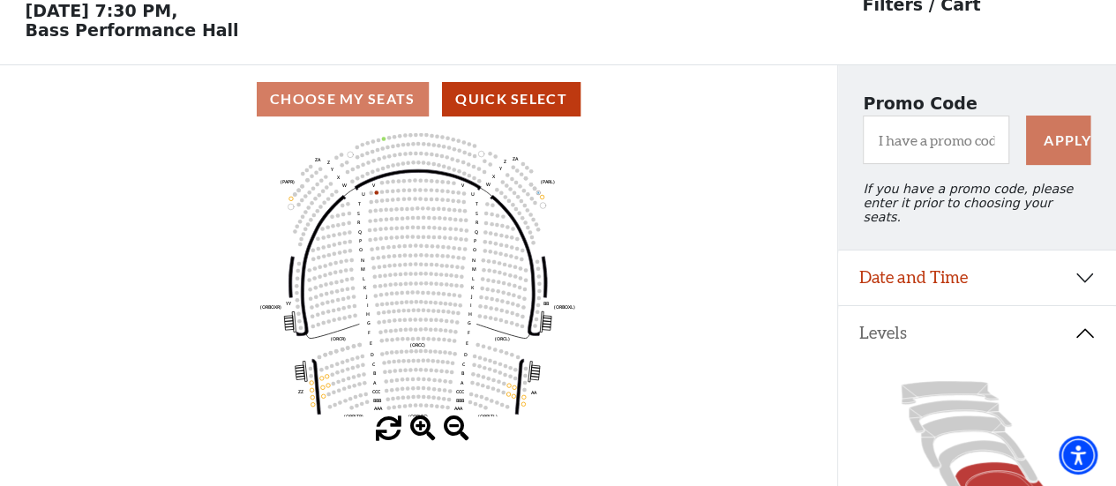
click at [424, 427] on span at bounding box center [423, 429] width 26 height 26
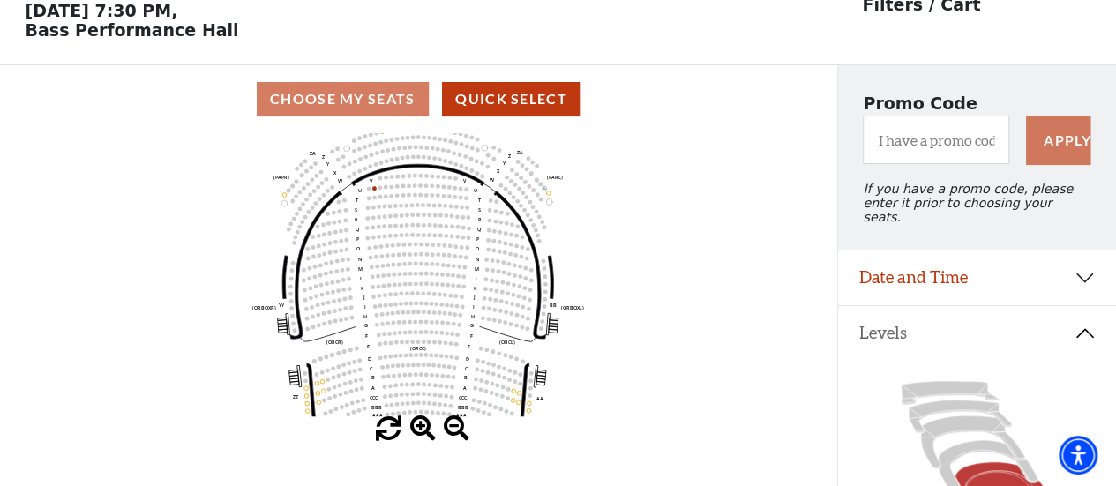
click at [424, 427] on span at bounding box center [423, 429] width 26 height 26
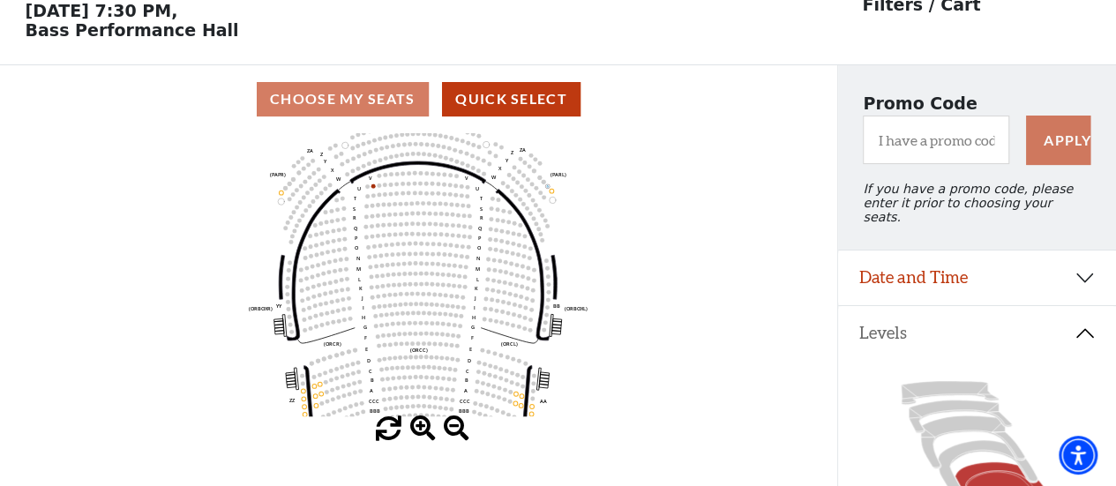
click at [424, 427] on span at bounding box center [423, 429] width 26 height 26
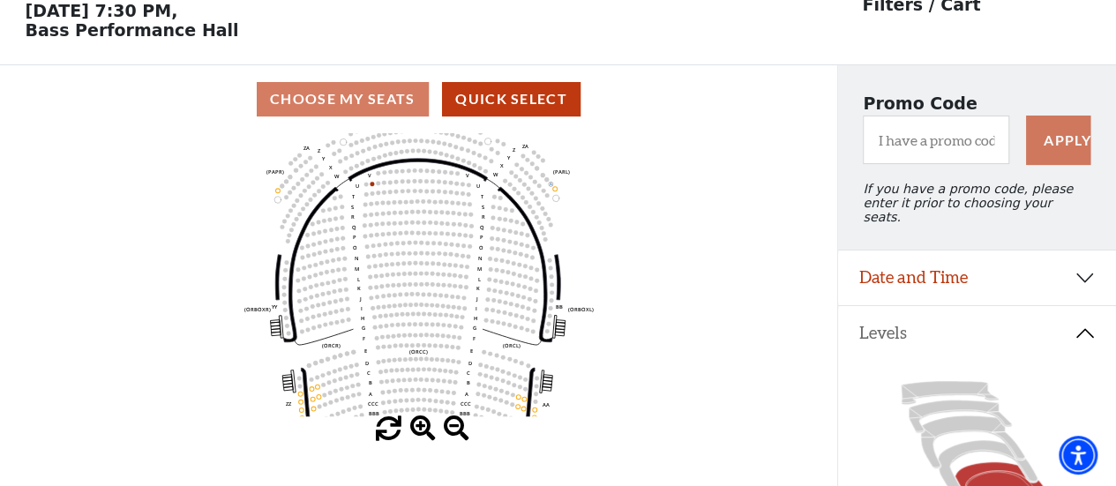
click at [424, 427] on span at bounding box center [423, 429] width 26 height 26
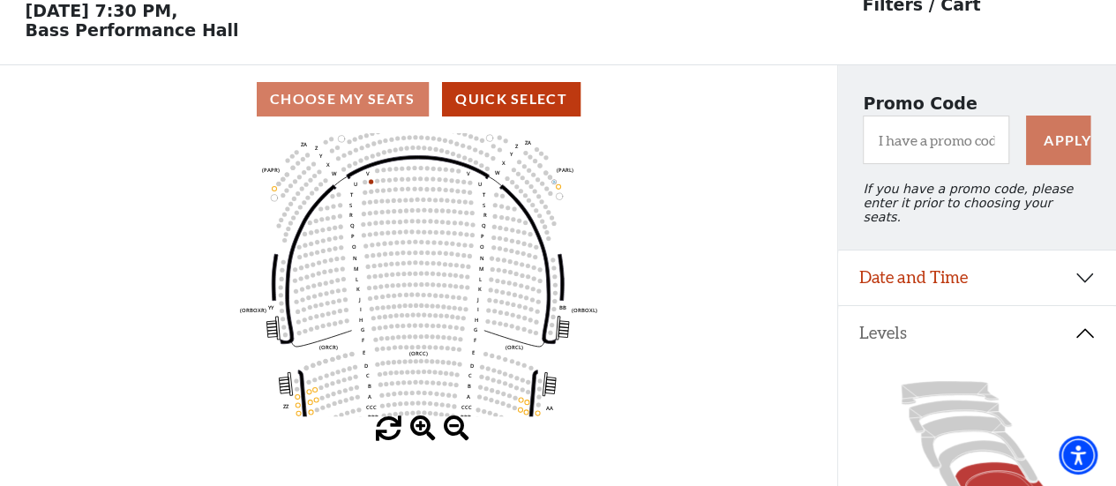
click at [424, 427] on span at bounding box center [423, 429] width 26 height 26
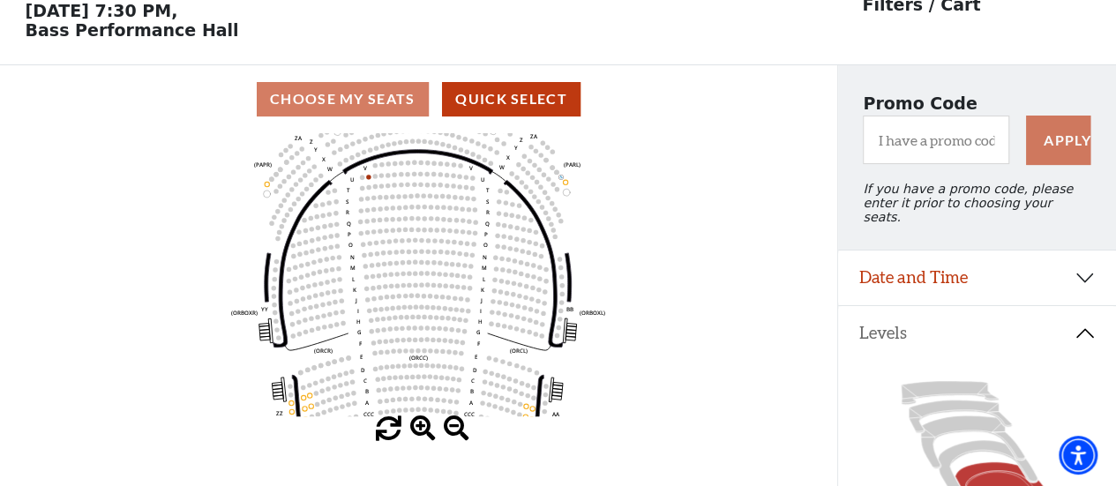
click at [424, 427] on span at bounding box center [423, 429] width 26 height 26
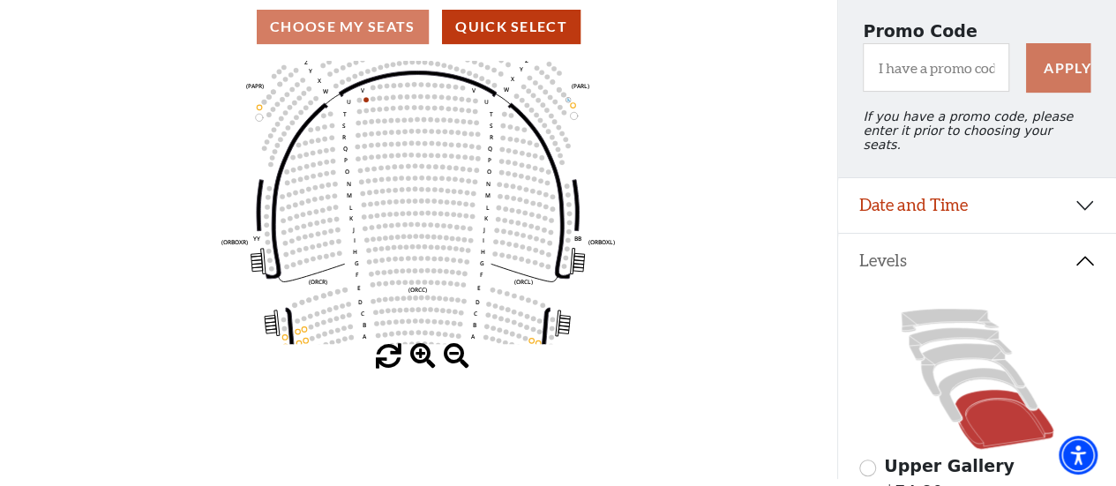
scroll to position [152, 0]
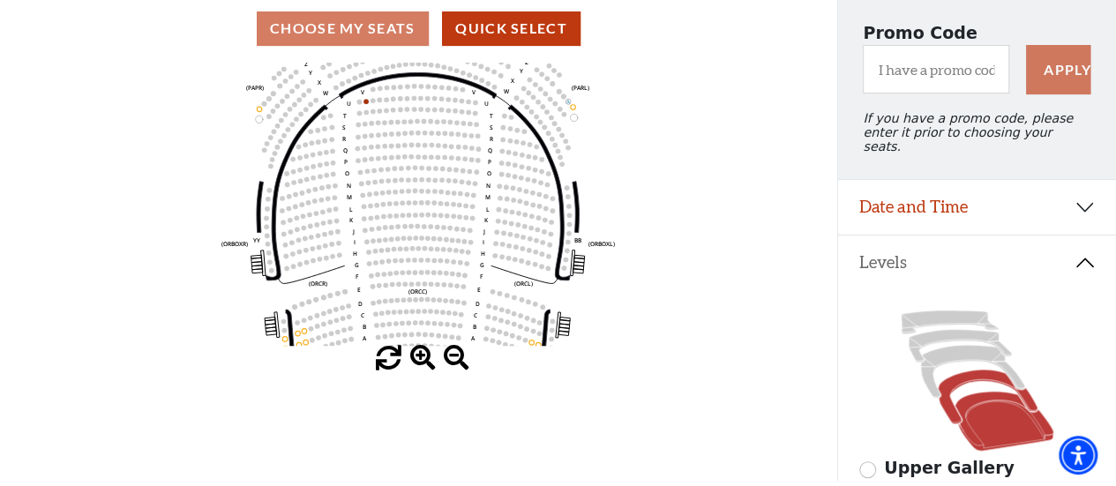
click at [964, 370] on icon at bounding box center [987, 397] width 100 height 54
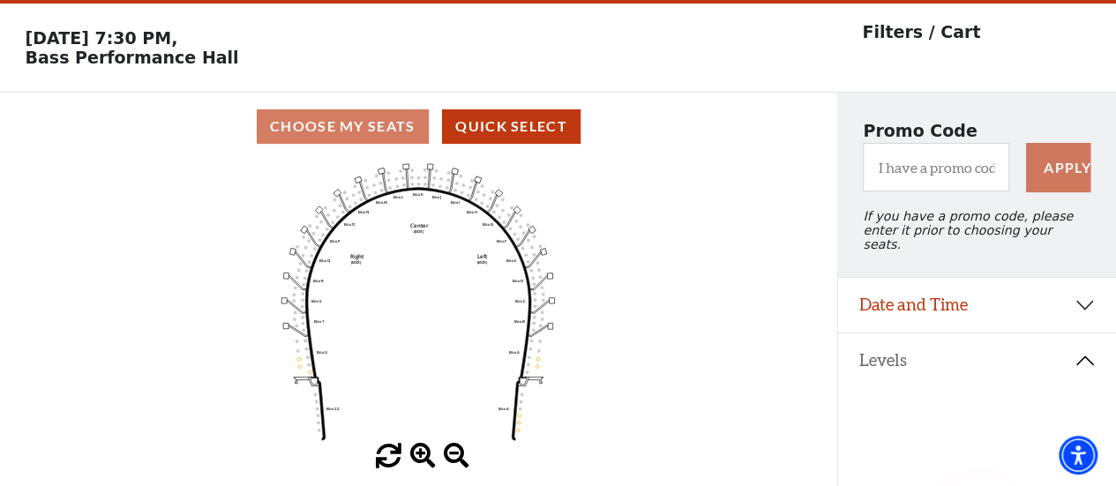
scroll to position [81, 0]
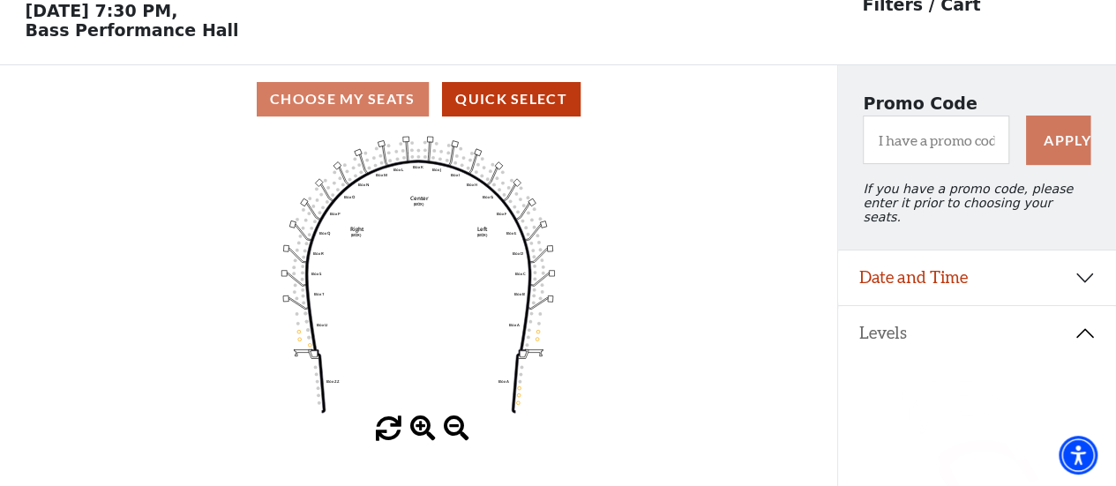
click at [421, 423] on span at bounding box center [423, 429] width 26 height 26
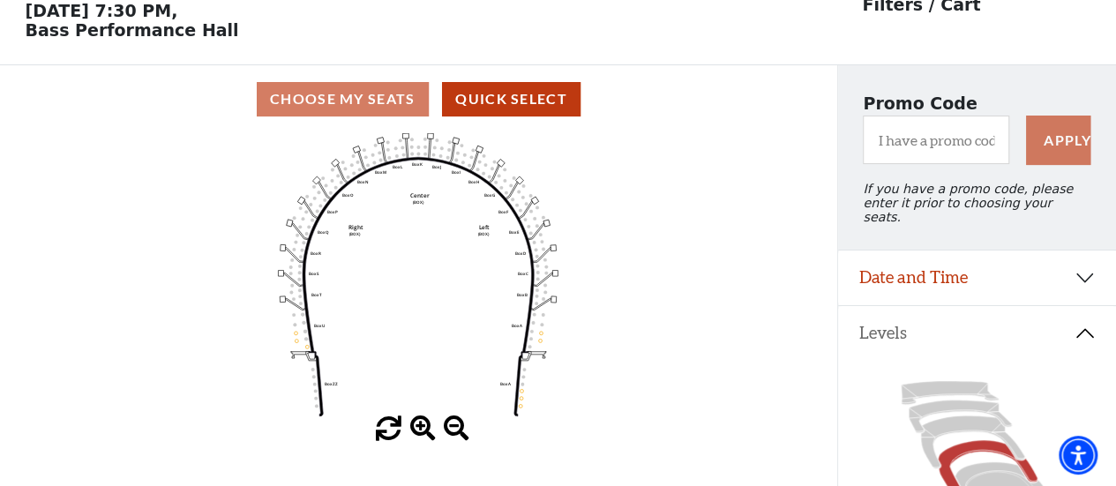
click at [421, 423] on span at bounding box center [423, 429] width 26 height 26
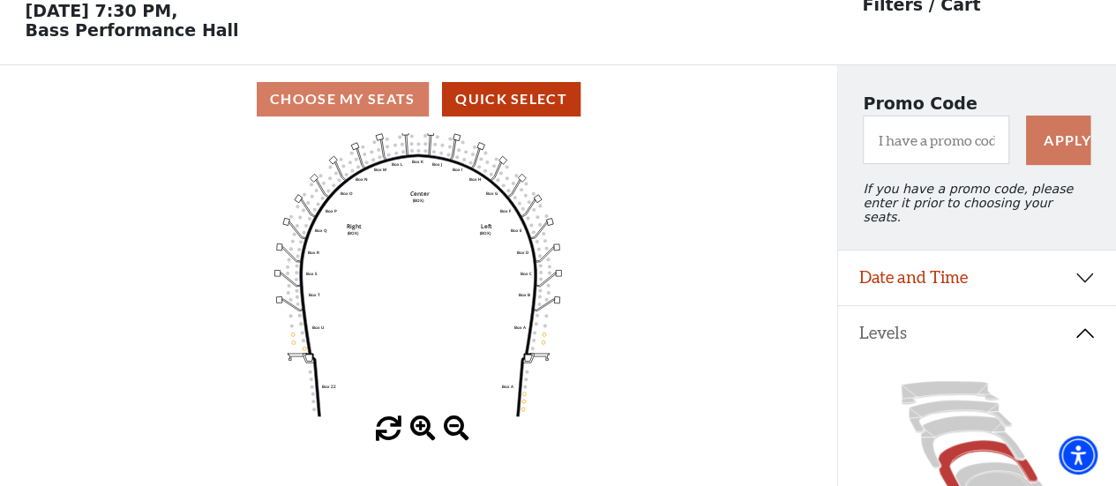
click at [421, 423] on span at bounding box center [423, 429] width 26 height 26
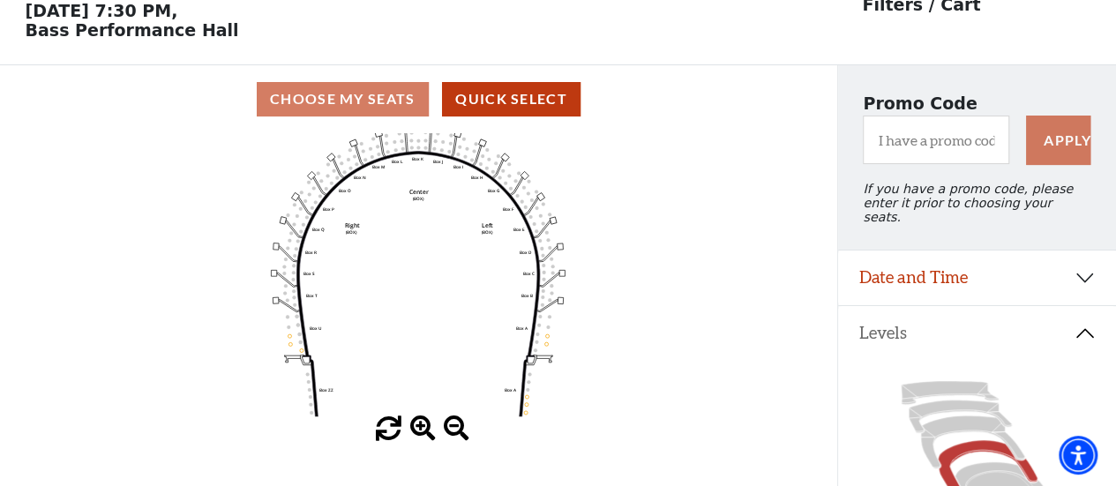
click at [421, 423] on span at bounding box center [423, 429] width 26 height 26
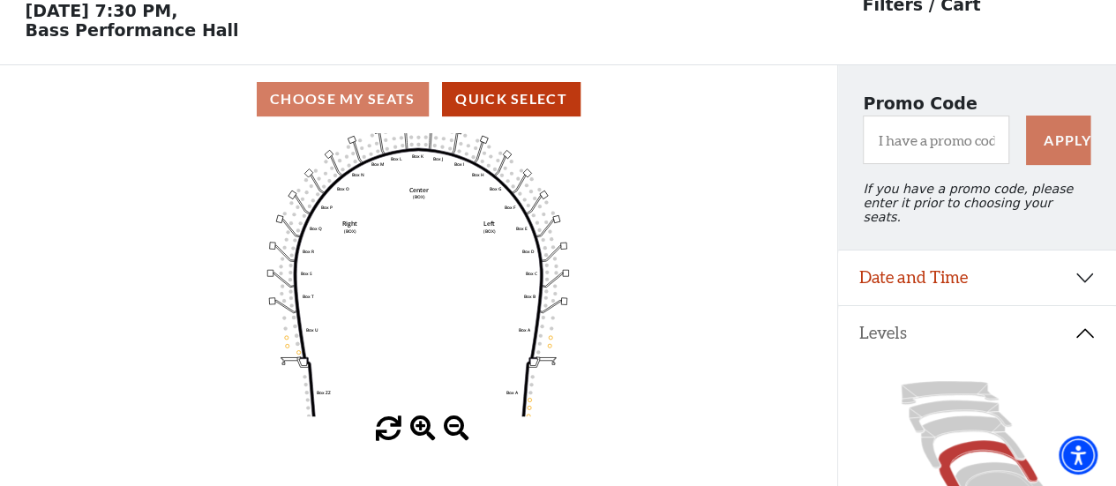
click at [422, 423] on span at bounding box center [423, 429] width 26 height 26
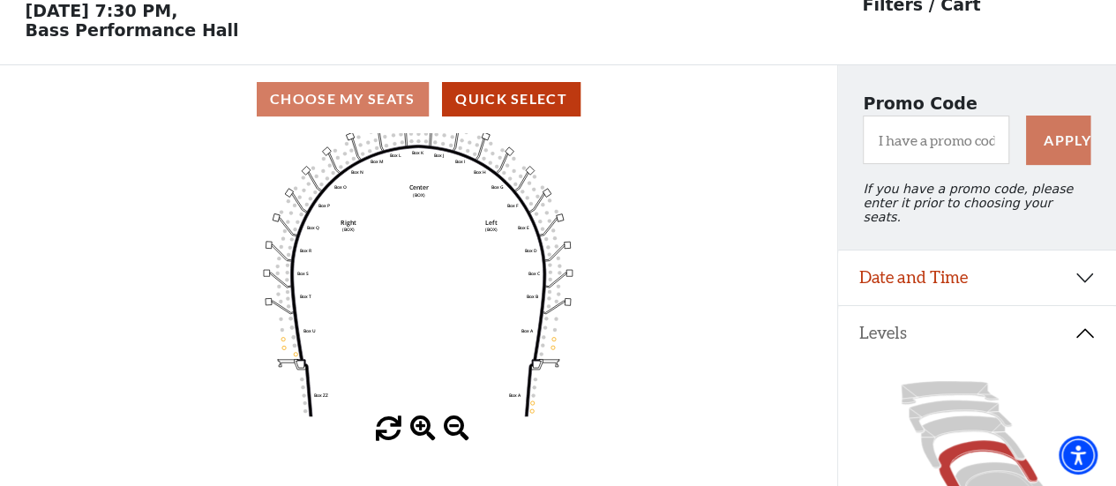
click at [422, 423] on span at bounding box center [423, 429] width 26 height 26
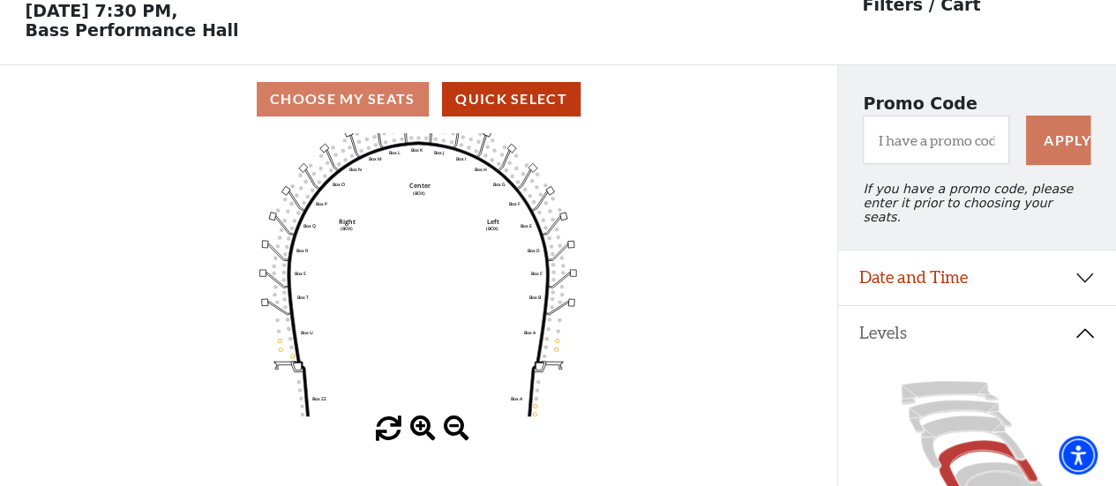
click at [422, 423] on span at bounding box center [423, 429] width 26 height 26
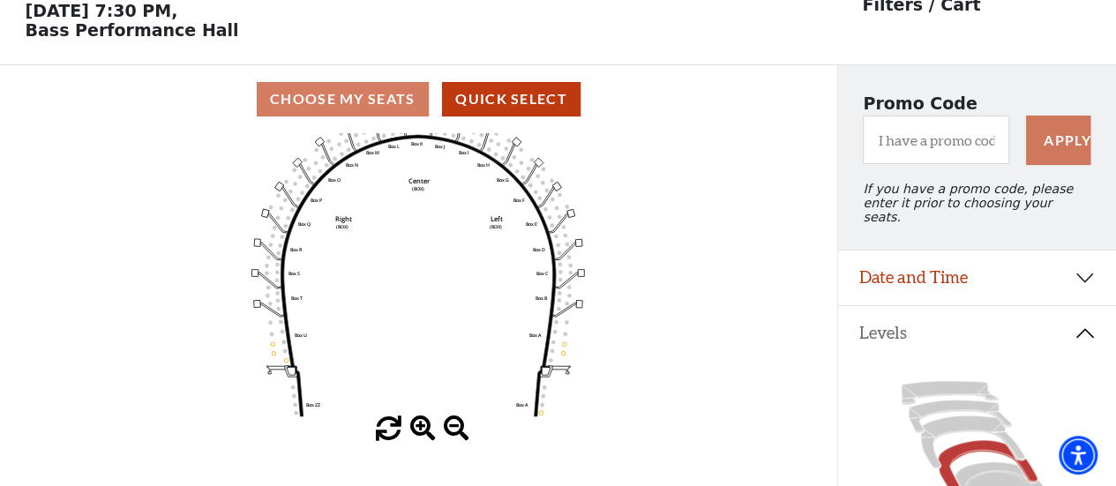
click at [422, 423] on span at bounding box center [423, 429] width 26 height 26
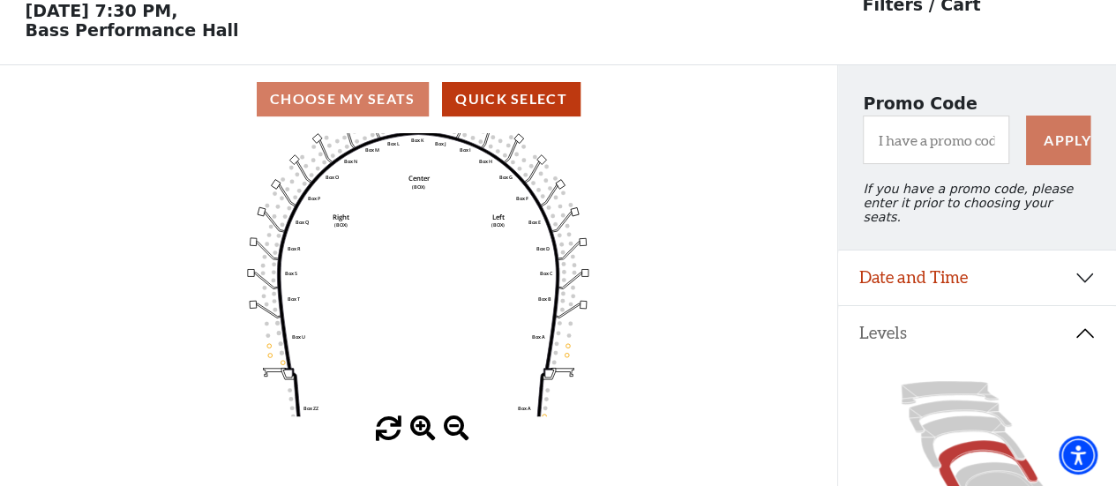
click at [422, 423] on span at bounding box center [423, 429] width 26 height 26
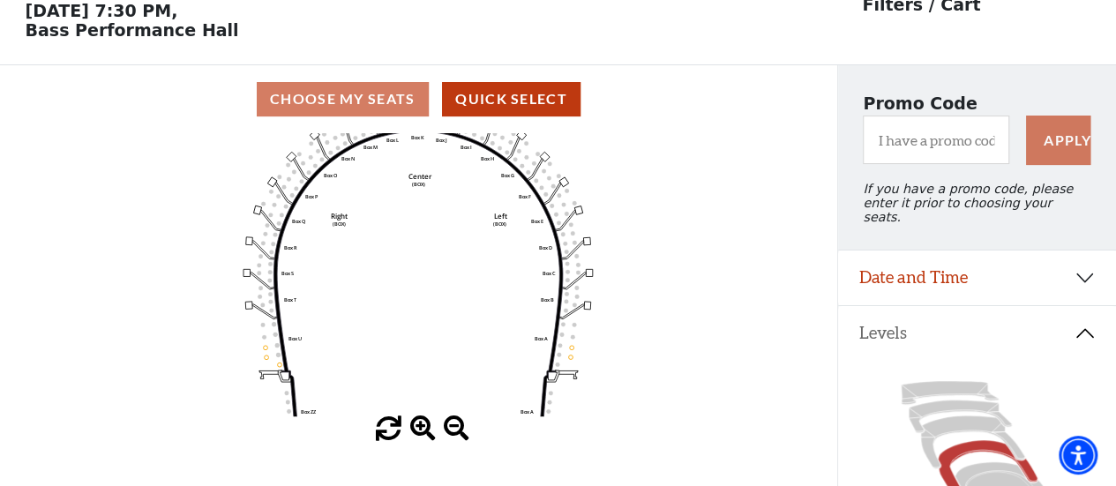
click at [422, 423] on span at bounding box center [423, 429] width 26 height 26
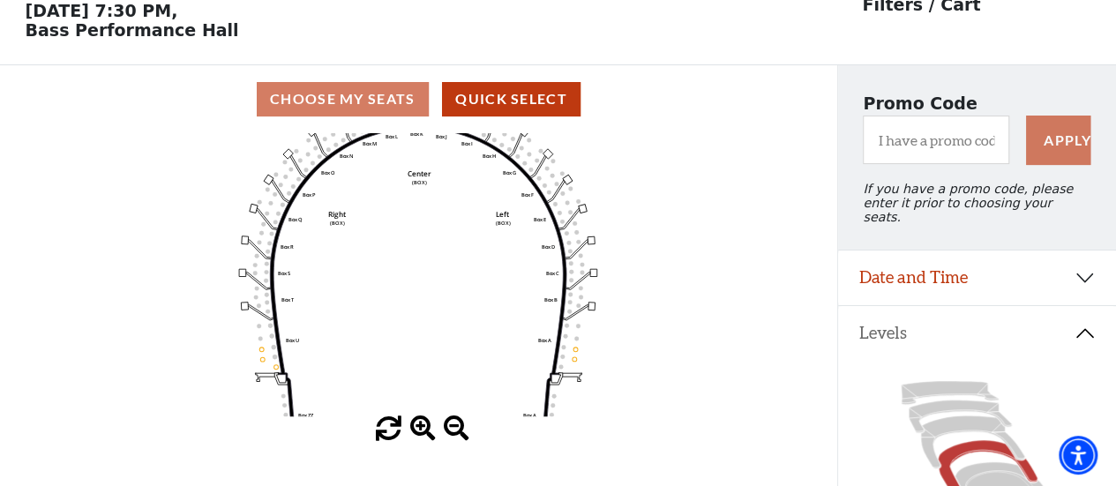
click at [422, 423] on span at bounding box center [423, 429] width 26 height 26
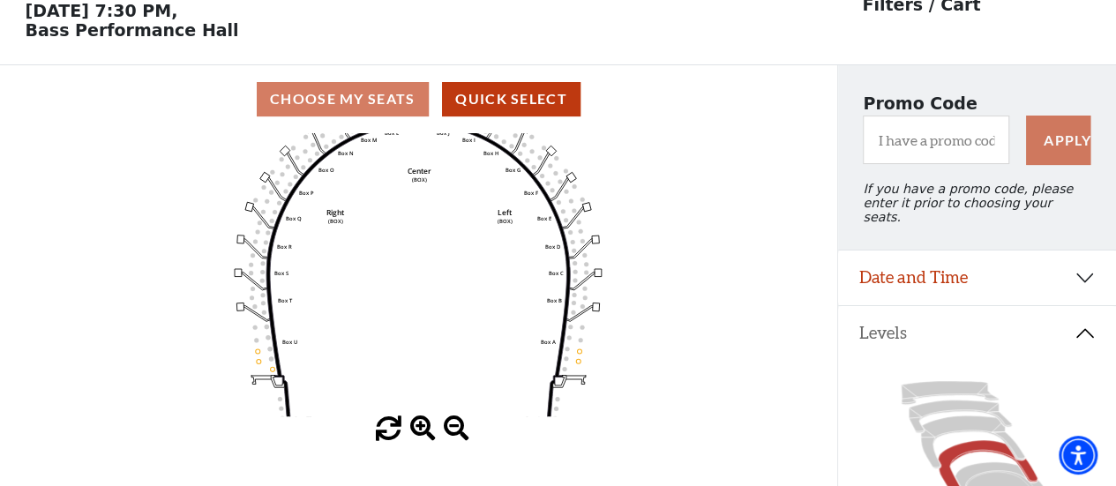
click at [422, 423] on span at bounding box center [423, 429] width 26 height 26
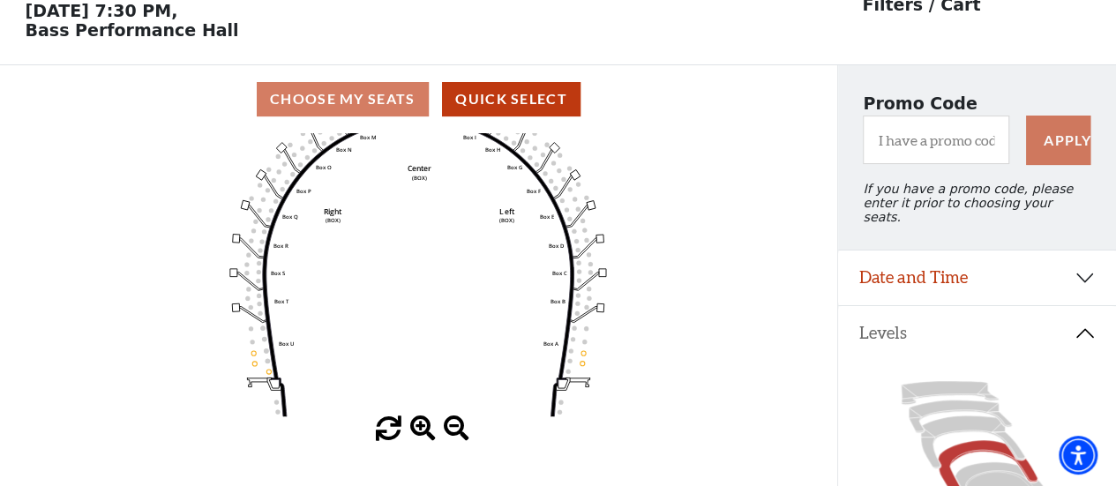
click at [422, 423] on span at bounding box center [423, 429] width 26 height 26
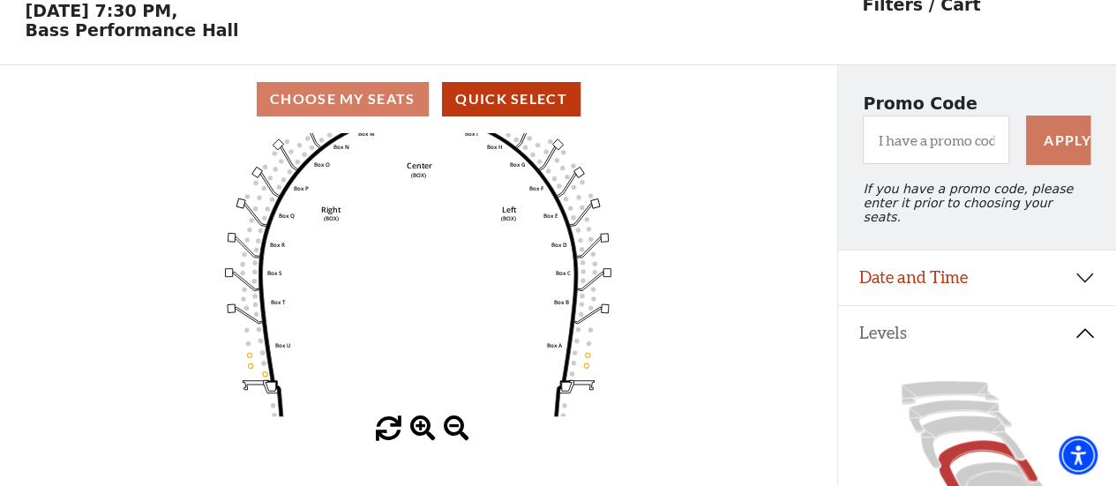
click at [422, 423] on span at bounding box center [423, 429] width 26 height 26
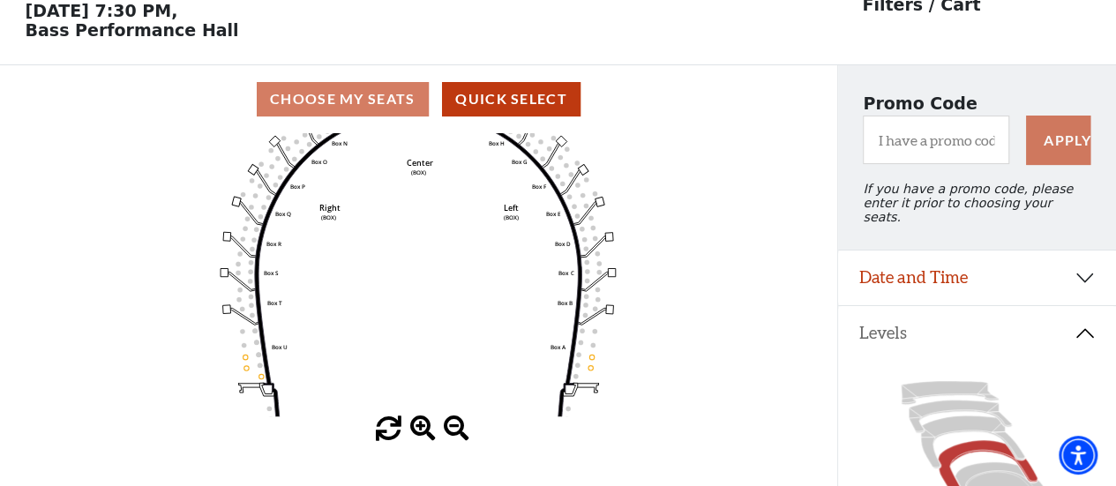
click at [422, 423] on span at bounding box center [423, 429] width 26 height 26
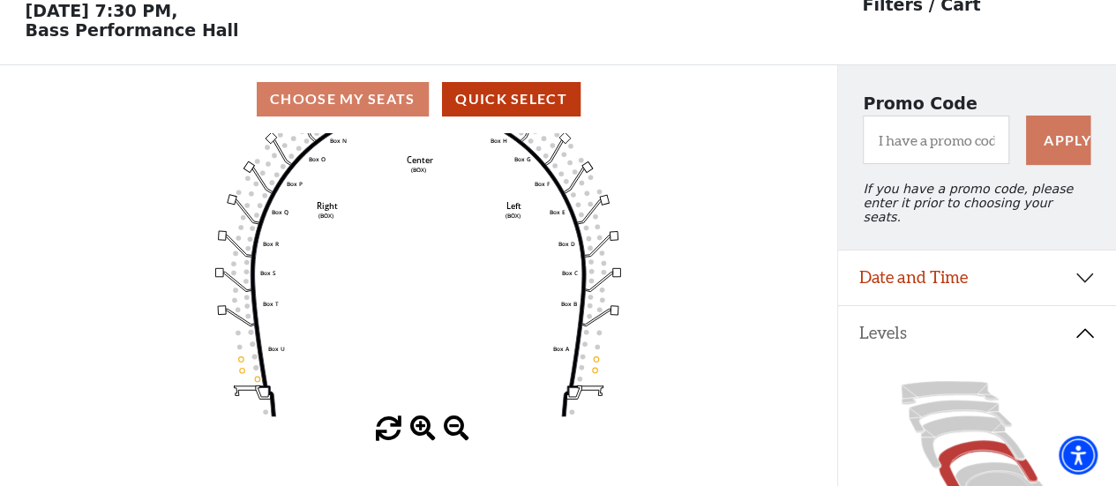
drag, startPoint x: 422, startPoint y: 423, endPoint x: 436, endPoint y: 418, distance: 15.1
click at [427, 421] on span at bounding box center [423, 429] width 26 height 26
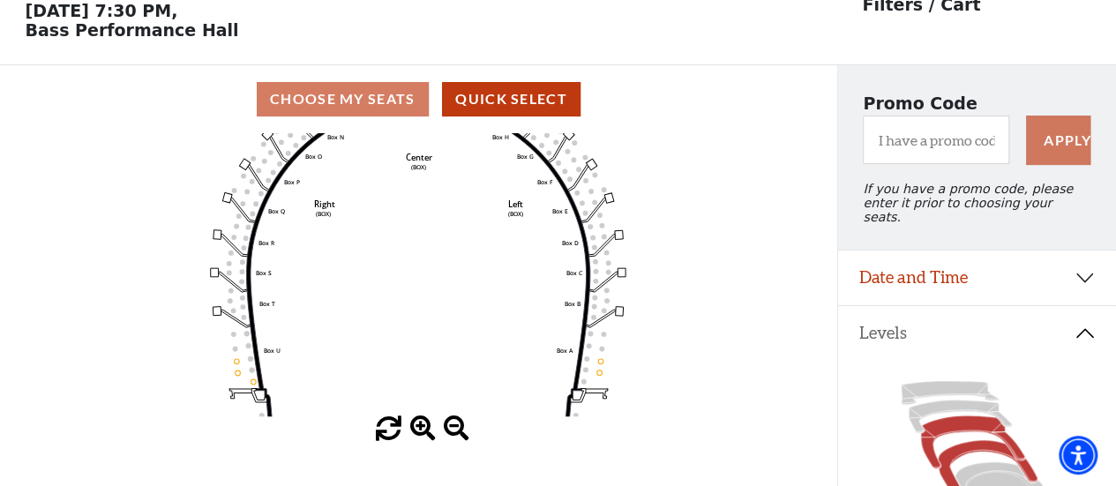
click at [959, 417] on icon at bounding box center [972, 442] width 104 height 53
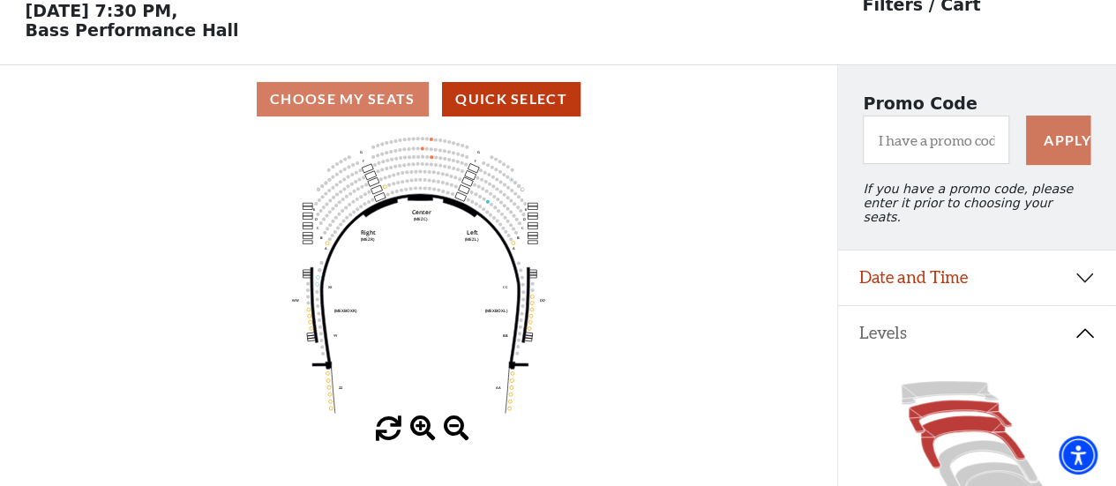
click at [937, 403] on icon at bounding box center [959, 416] width 103 height 33
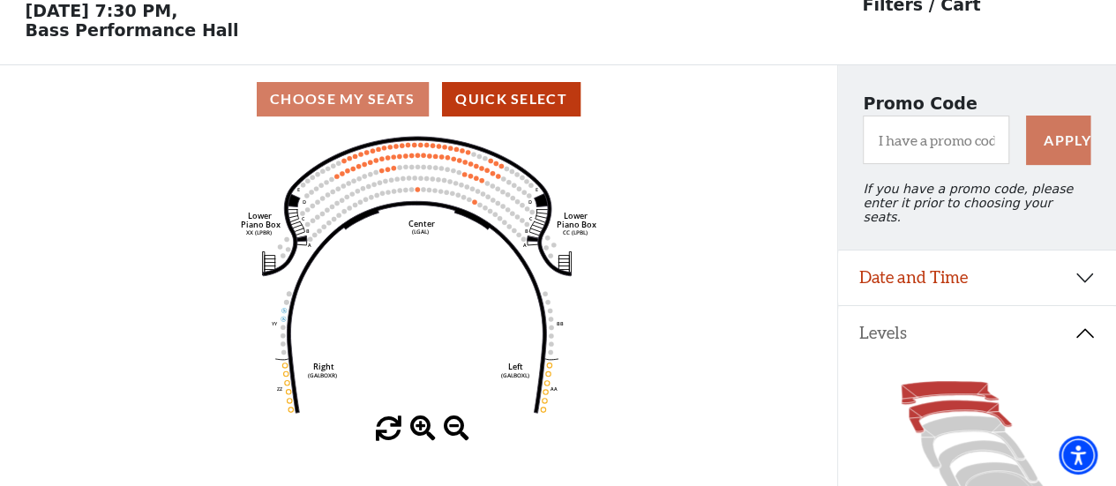
click at [917, 384] on icon at bounding box center [948, 392] width 97 height 23
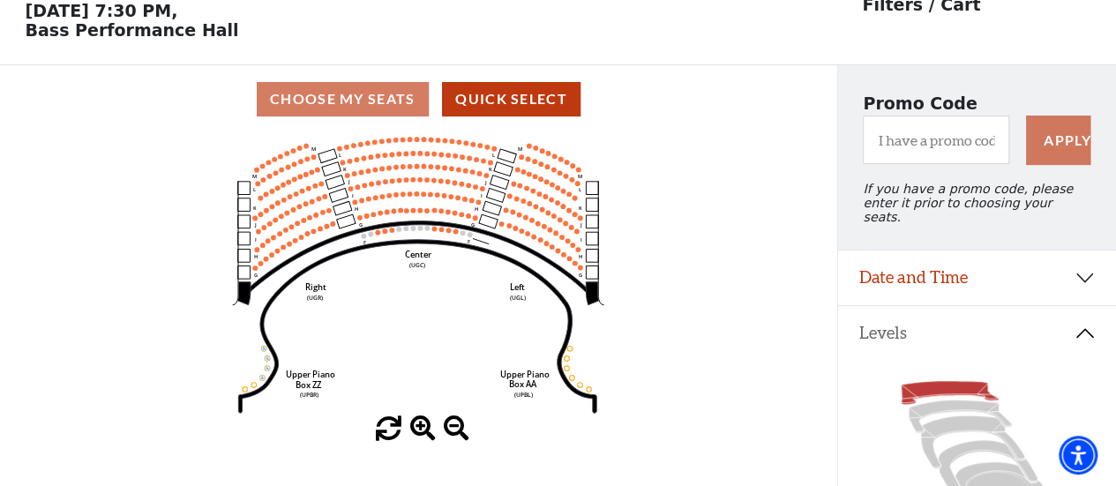
click at [452, 235] on icon "Center (UGC) Right (UGR) Left (UGL) Upper Piano Box ZZ (UPBR) Upper Piano Box A…" at bounding box center [417, 274] width 753 height 283
click at [460, 181] on icon "Center (UGC) Right (UGR) Left (UGL) Upper Piano Box ZZ (UPBR) Upper Piano Box A…" at bounding box center [417, 274] width 753 height 283
